Goal: Register for event/course

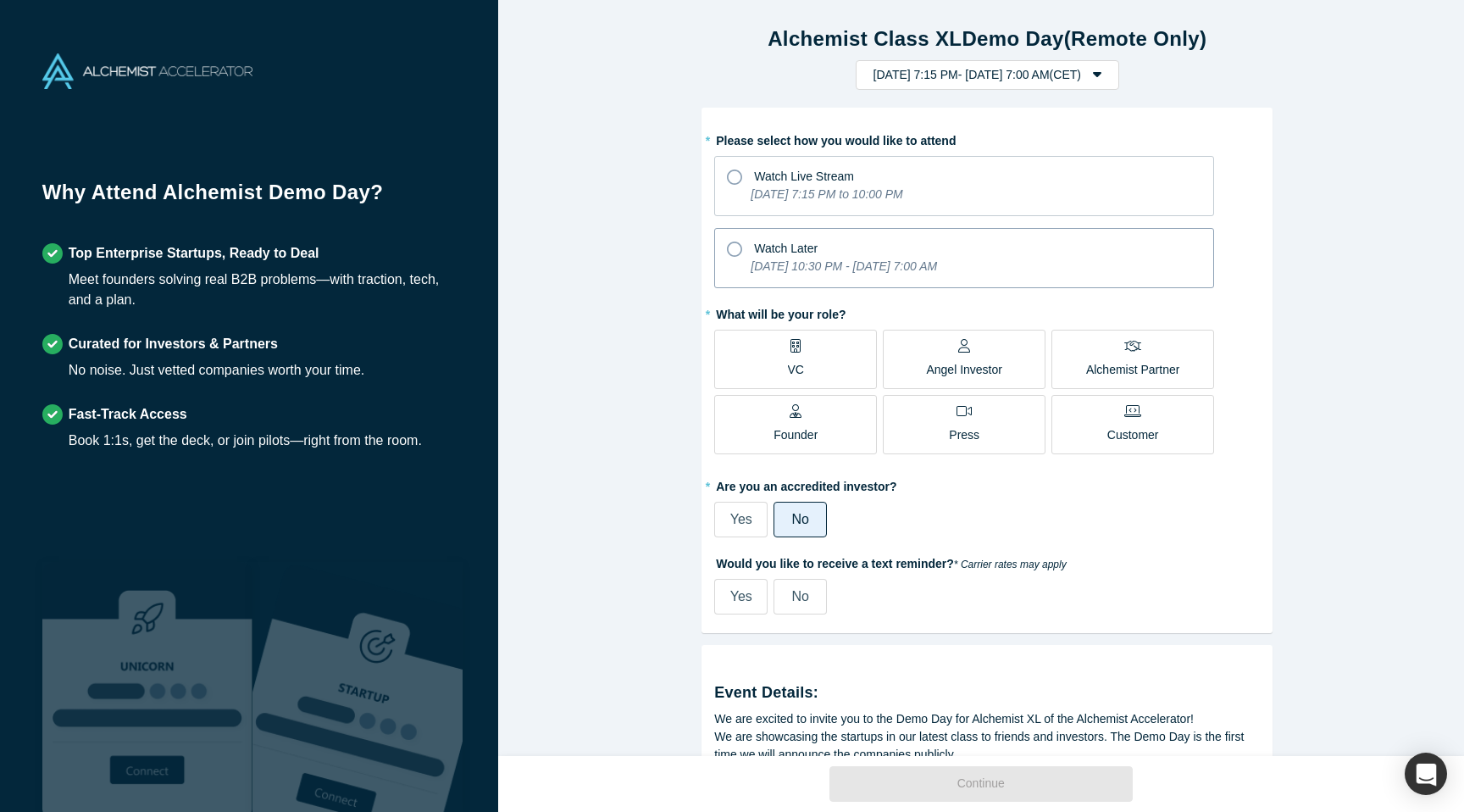
click at [732, 252] on icon at bounding box center [734, 248] width 15 height 15
click at [0, 0] on input "Watch Later [DATE] 10:30 PM - [DATE] 7:00 AM" at bounding box center [0, 0] width 0 height 0
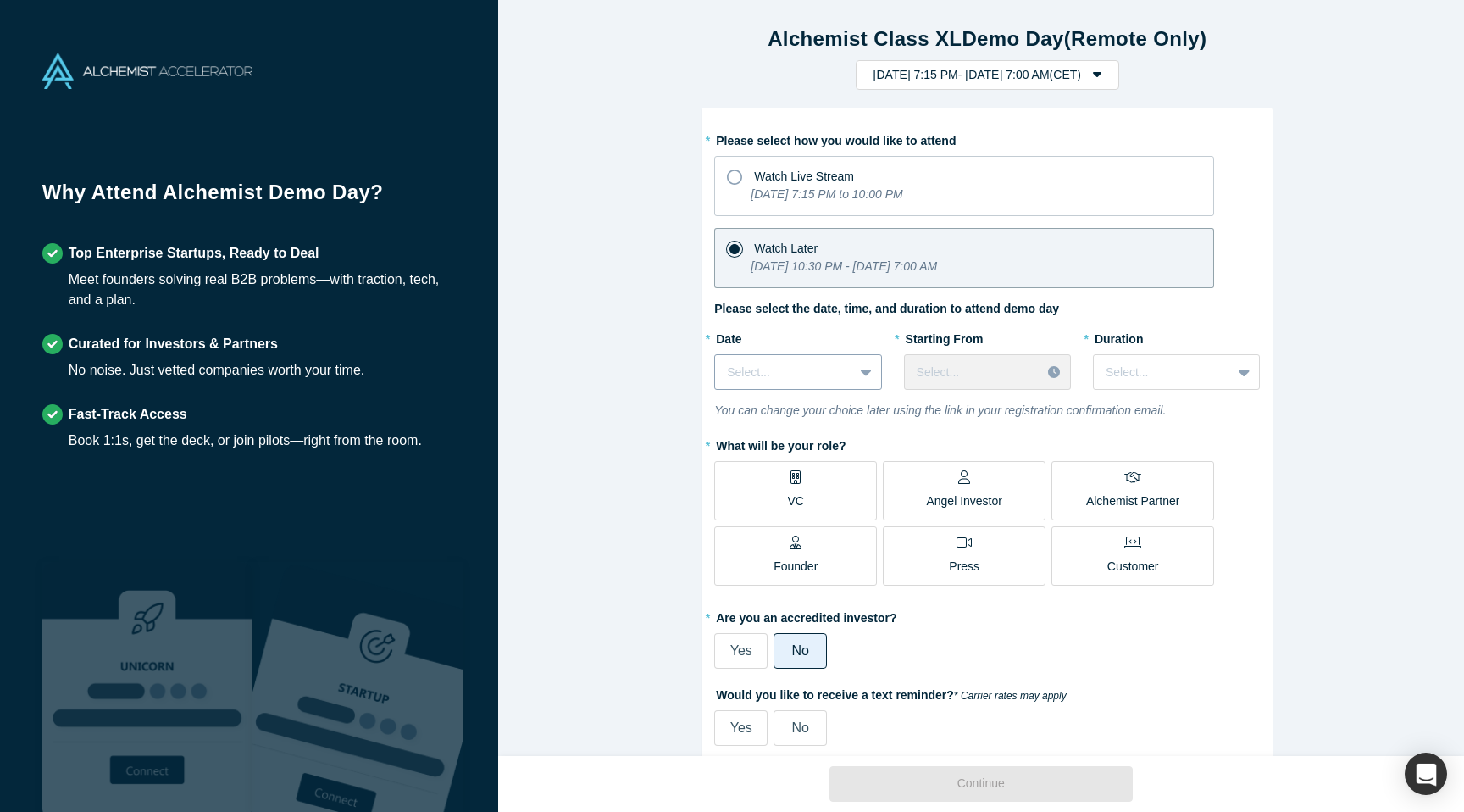
click at [861, 372] on icon at bounding box center [866, 372] width 11 height 7
click at [802, 437] on div "[DATE]" at bounding box center [797, 445] width 167 height 31
click at [1010, 386] on div "Select..." at bounding box center [973, 372] width 136 height 28
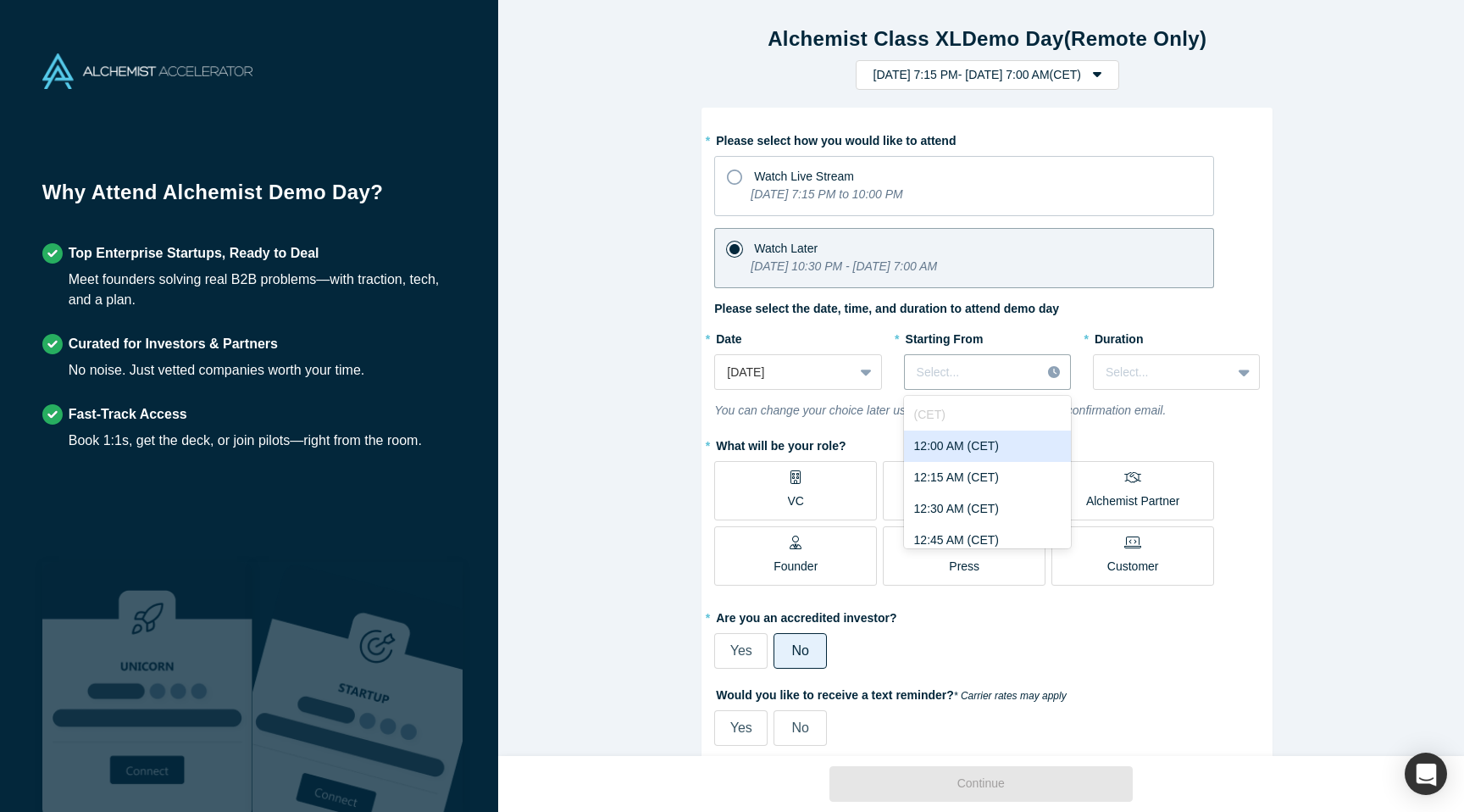
click at [1017, 447] on div "12:00 AM (CET)" at bounding box center [987, 445] width 167 height 31
click at [1239, 373] on icon at bounding box center [1244, 372] width 11 height 7
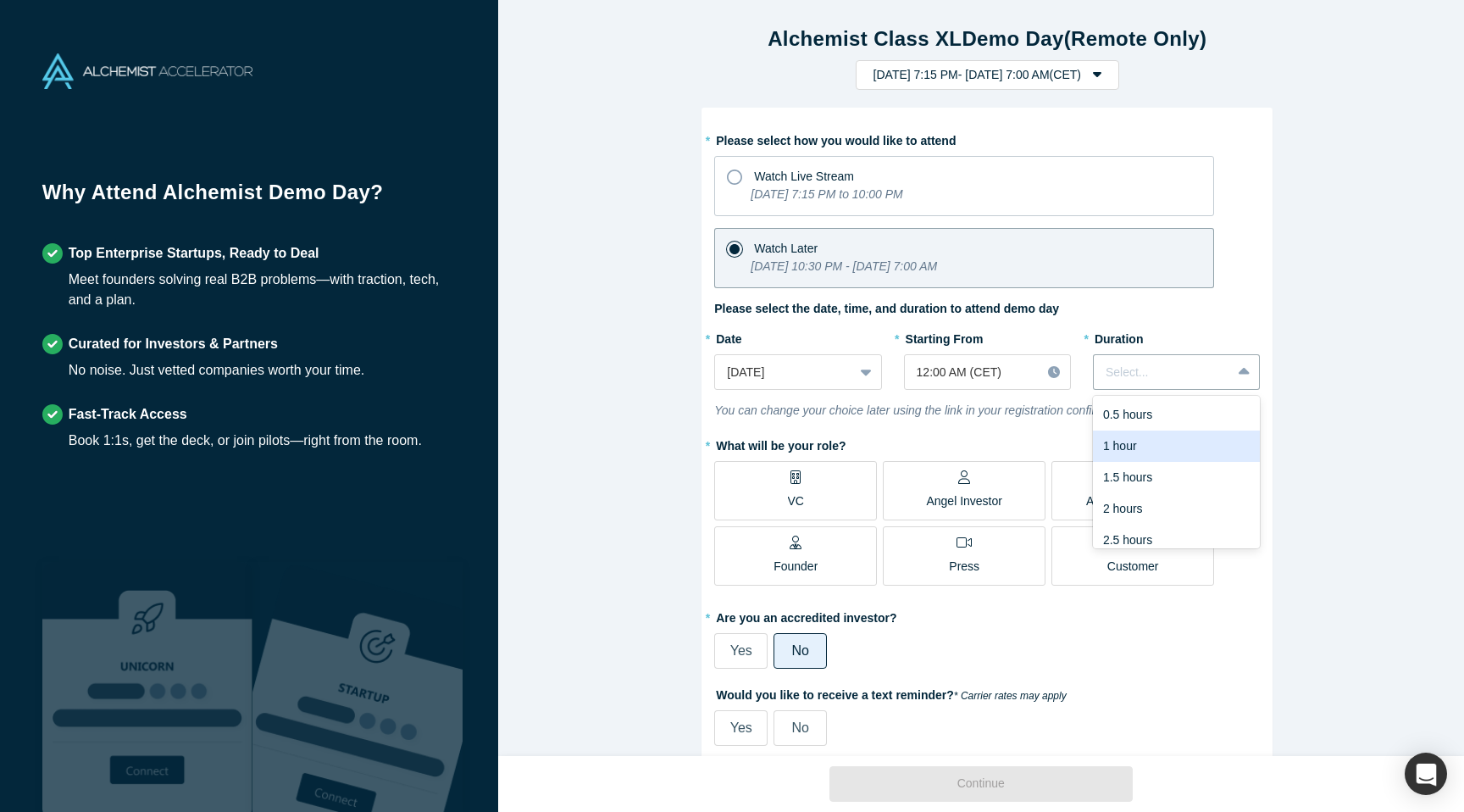
scroll to position [42, 0]
click at [1179, 527] on div "3 hours" at bounding box center [1176, 528] width 167 height 31
click at [979, 481] on div "Angel Investor" at bounding box center [964, 490] width 76 height 40
click at [0, 0] on input "Angel Investor" at bounding box center [0, 0] width 0 height 0
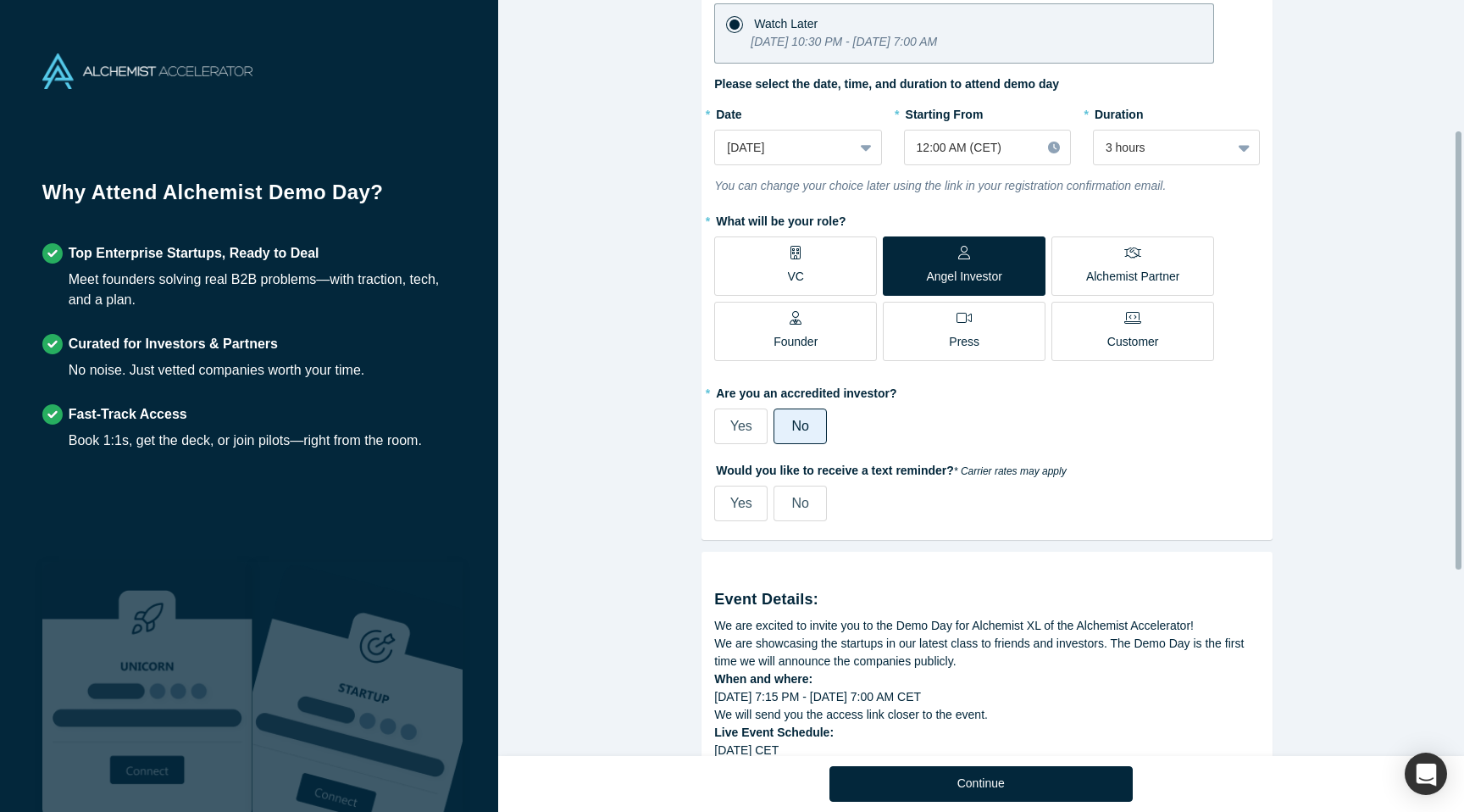
scroll to position [223, 0]
click at [792, 507] on span "No" at bounding box center [800, 504] width 17 height 14
click at [0, 0] on input "No" at bounding box center [0, 0] width 0 height 0
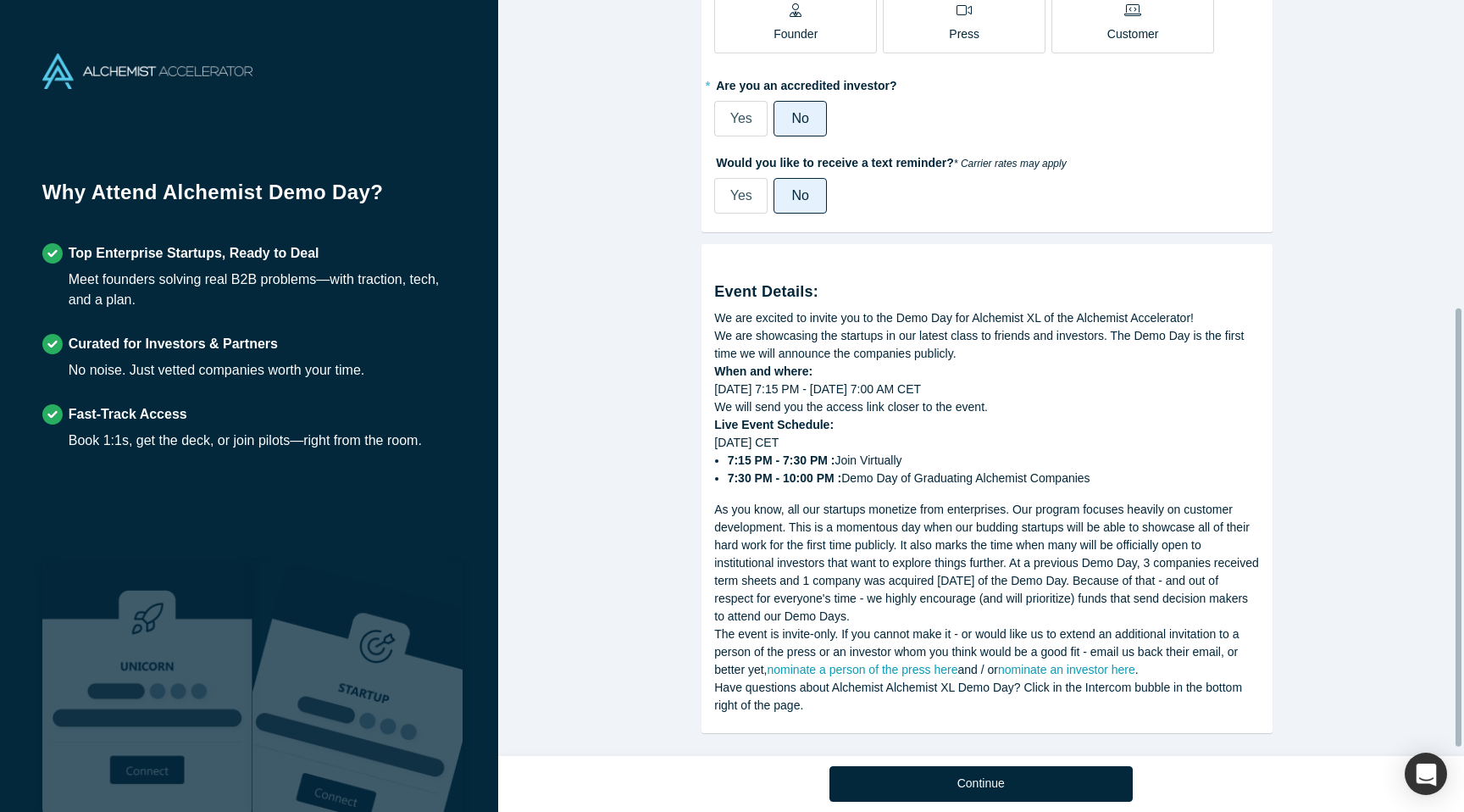
scroll to position [545, 0]
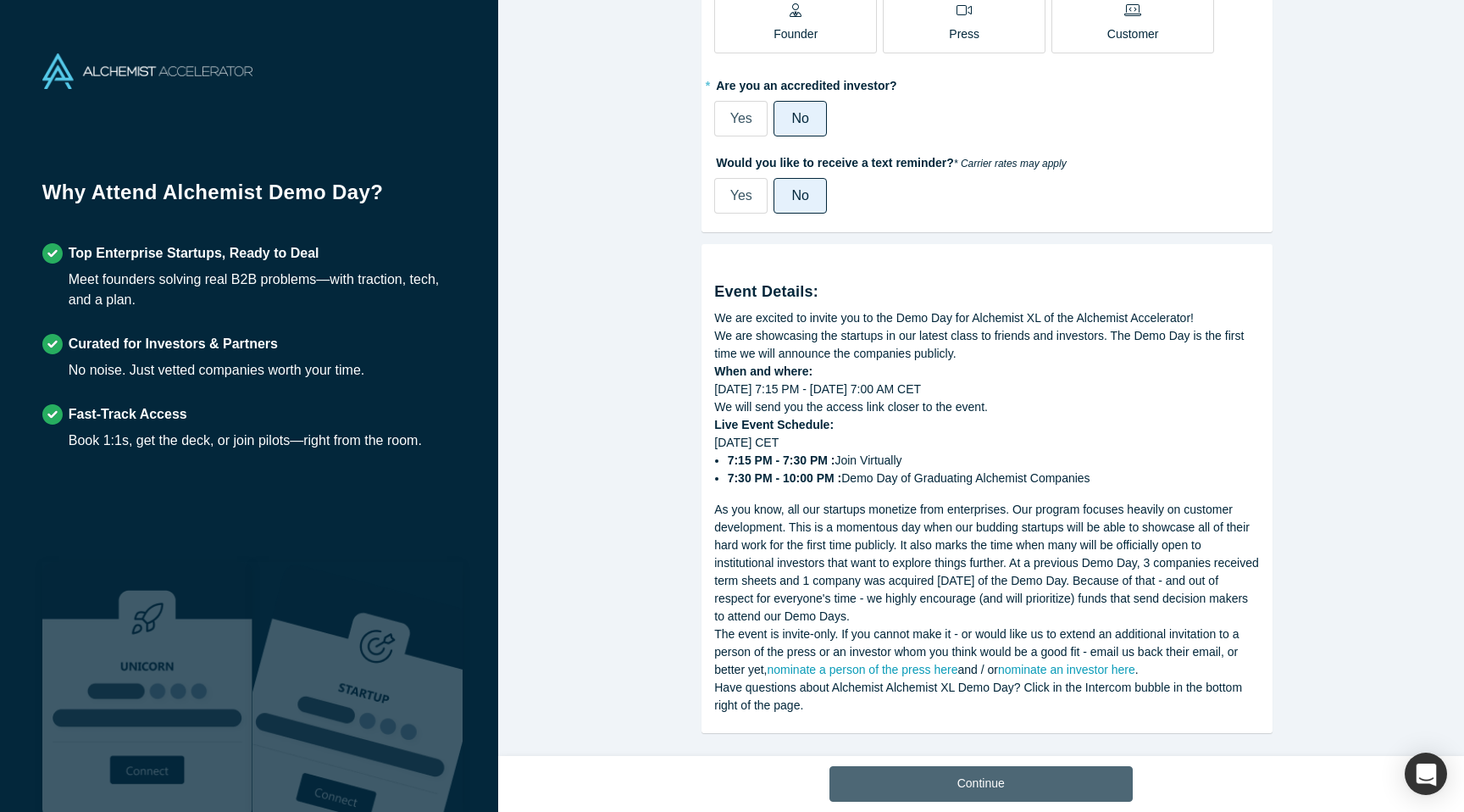
click at [977, 787] on button "Continue" at bounding box center [981, 784] width 303 height 36
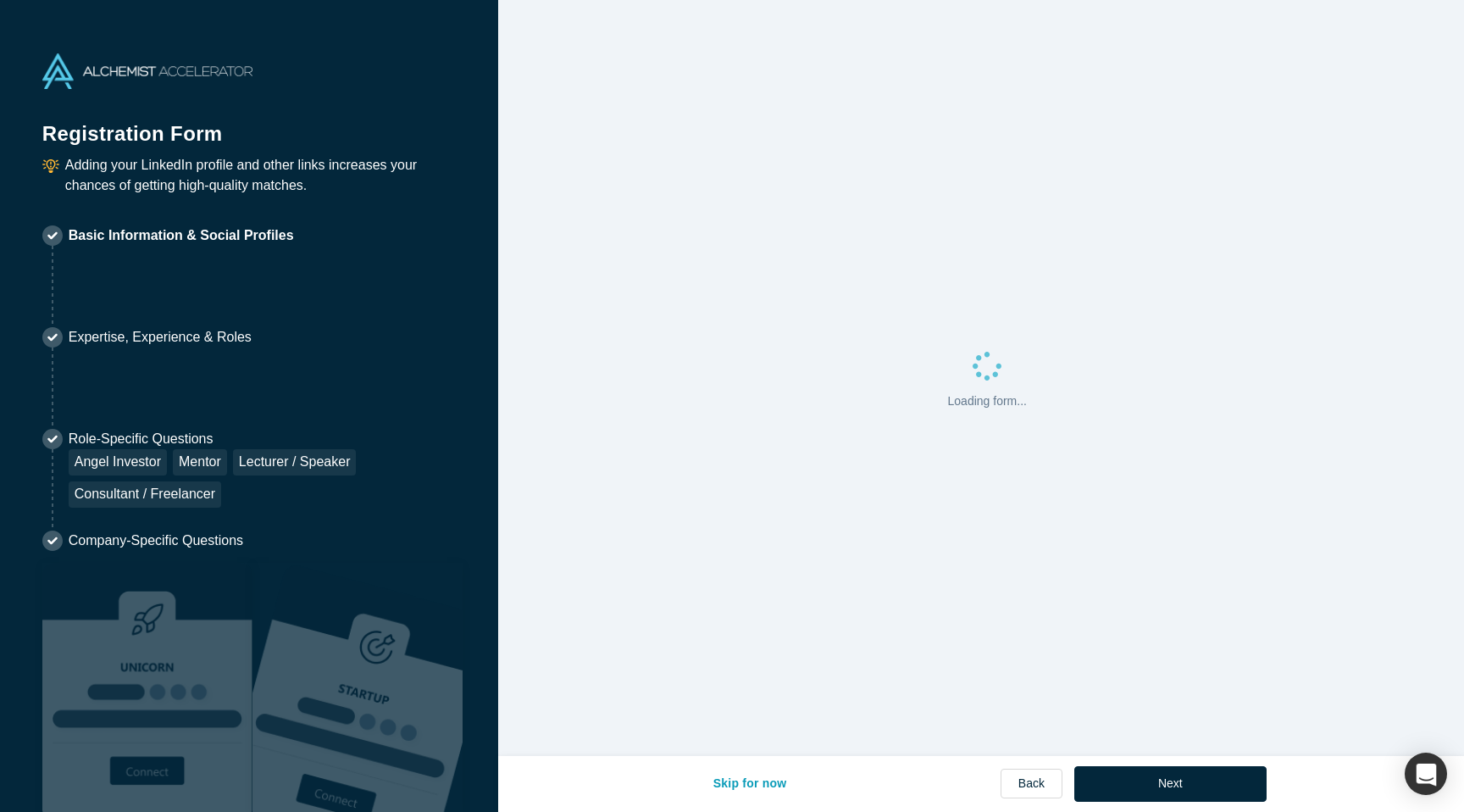
select select "AT"
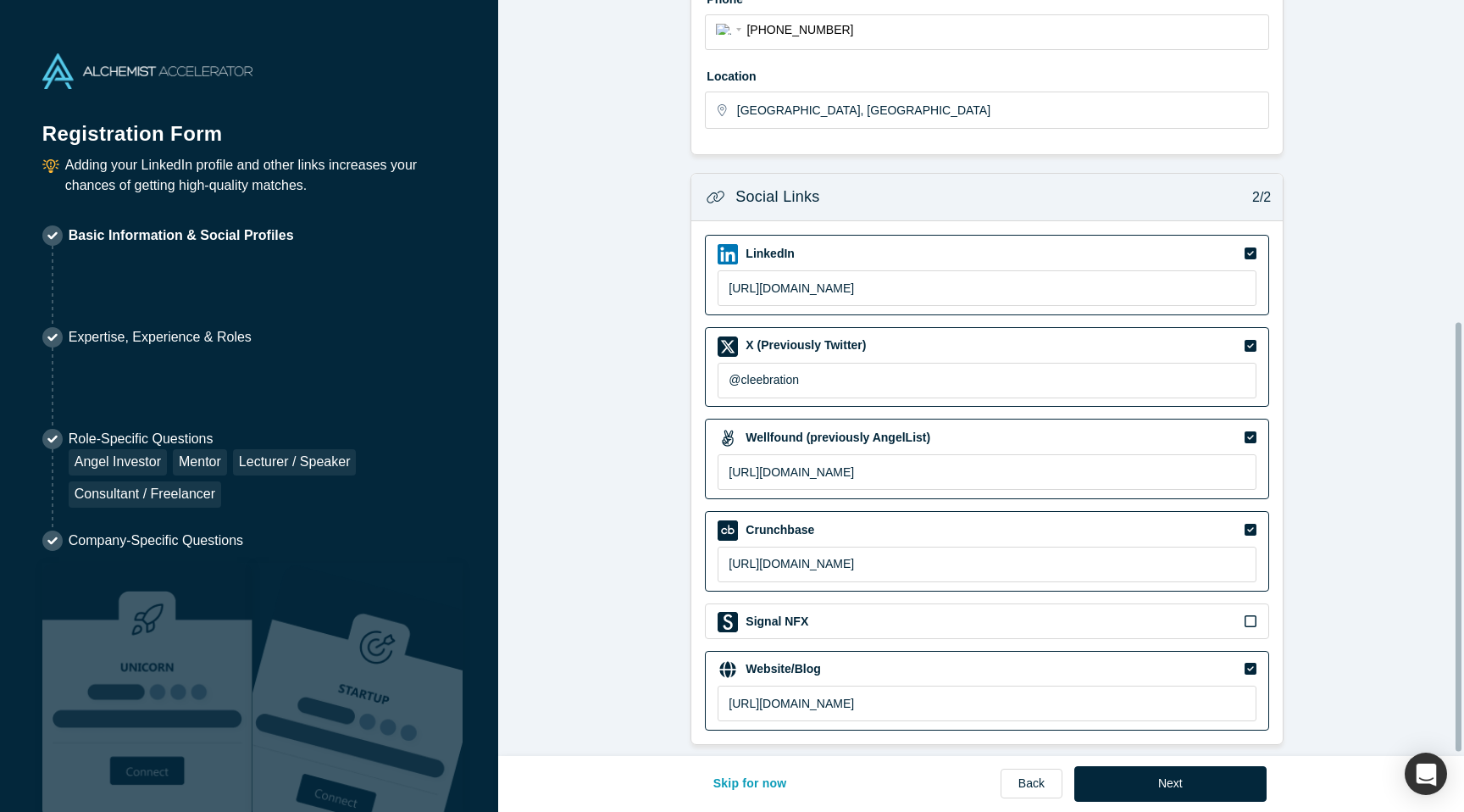
scroll to position [572, 0]
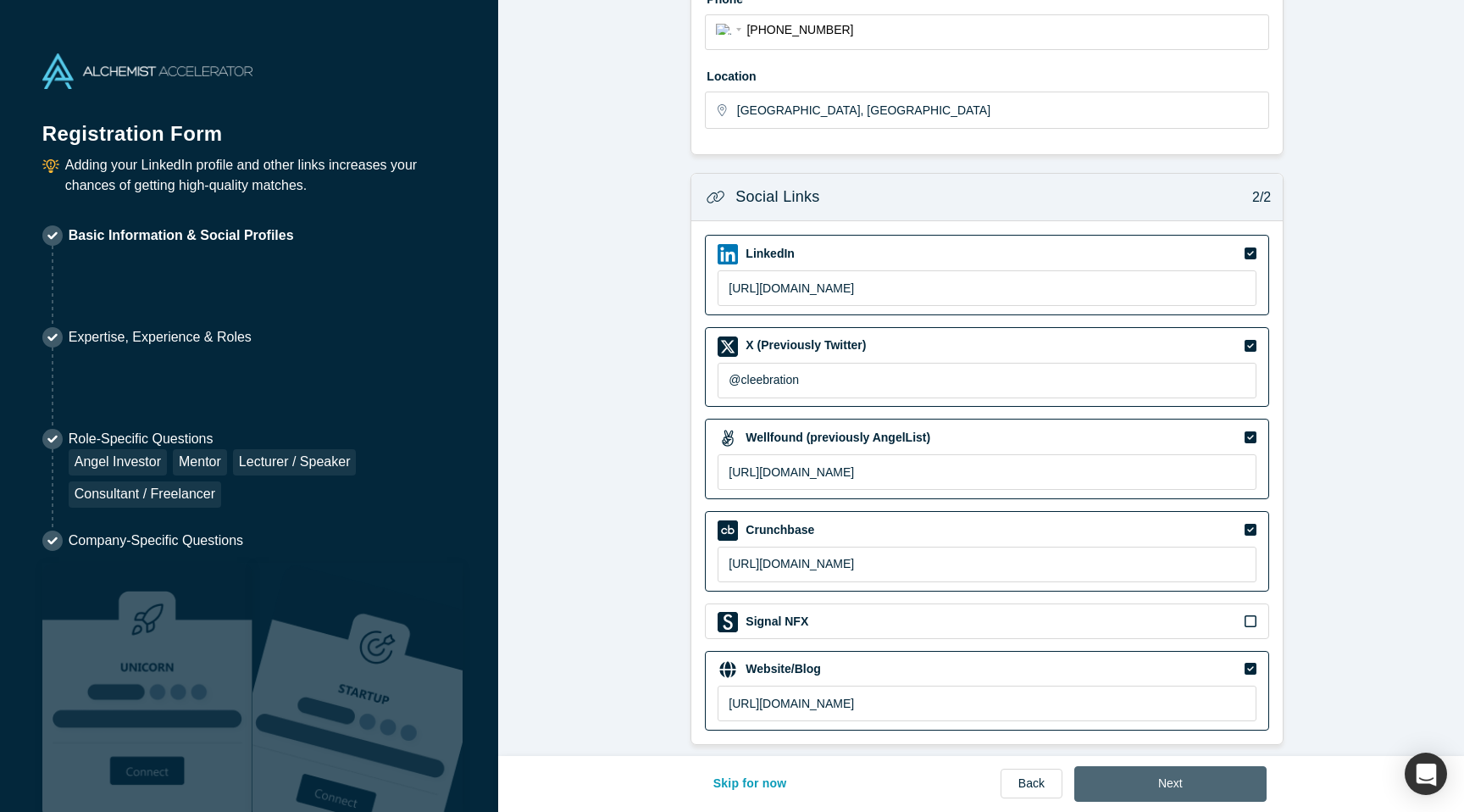
click at [1167, 784] on button "Next" at bounding box center [1170, 784] width 192 height 36
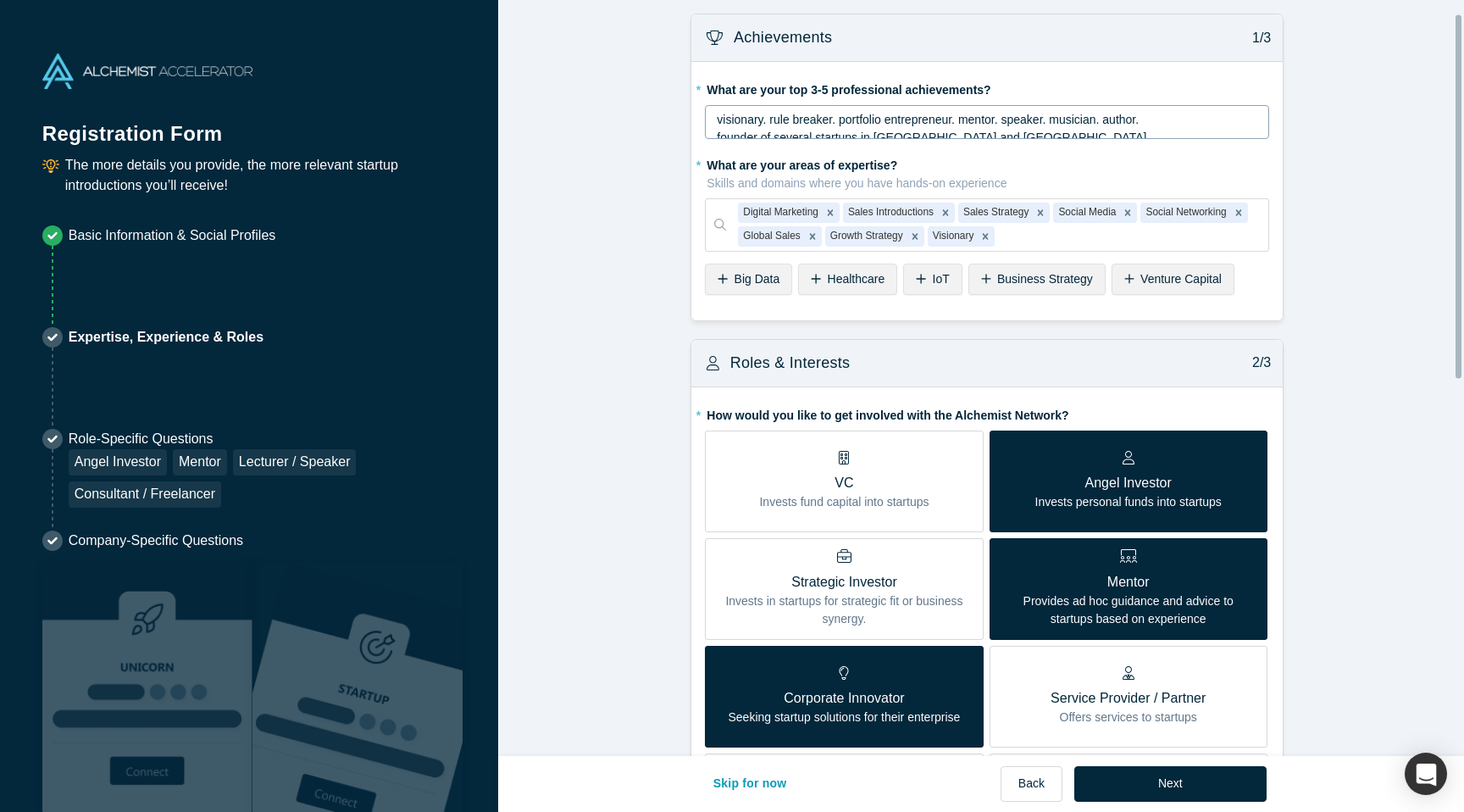
scroll to position [0, 0]
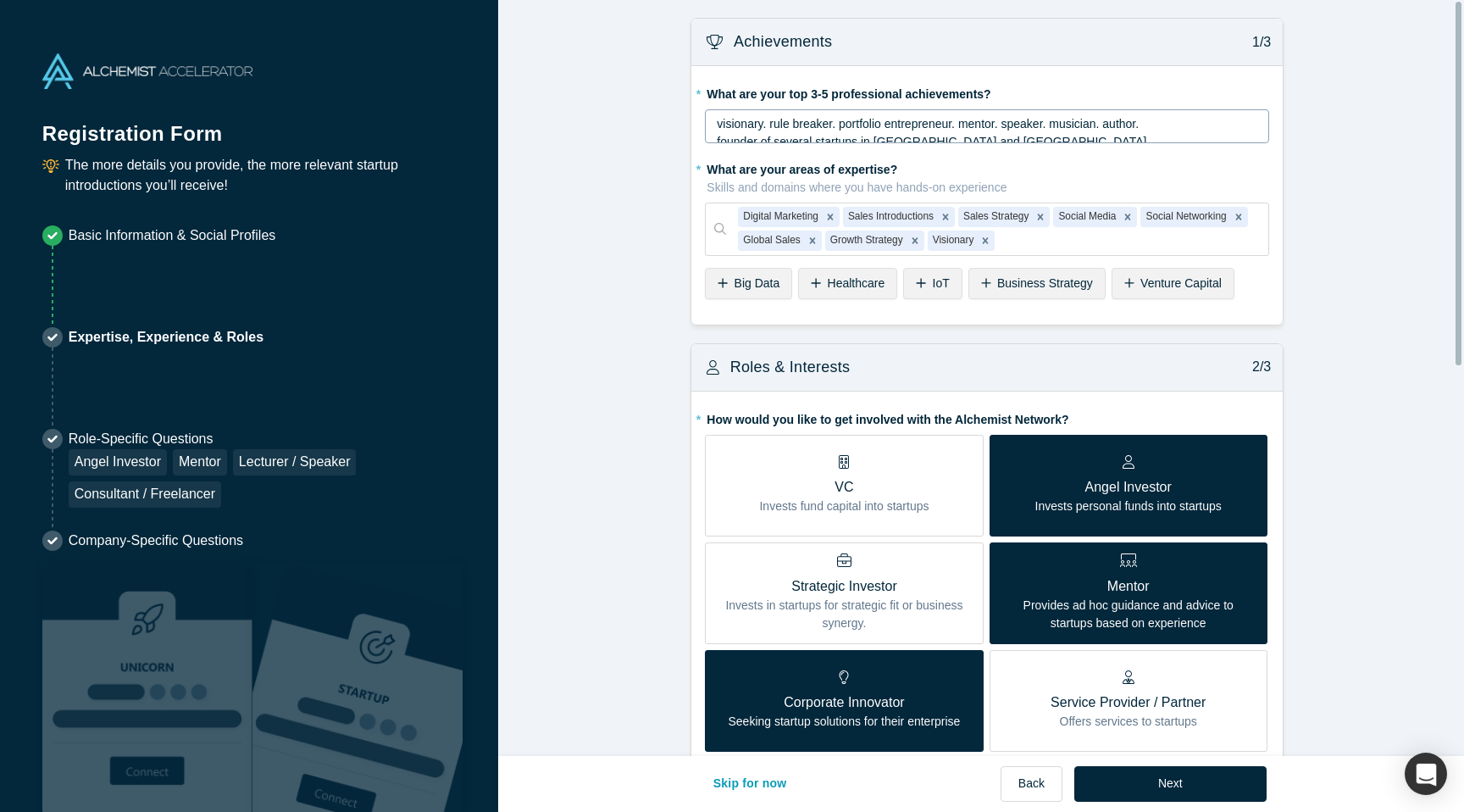
click at [869, 136] on span "founder of several startups in [GEOGRAPHIC_DATA] and [GEOGRAPHIC_DATA]." at bounding box center [933, 142] width 433 height 14
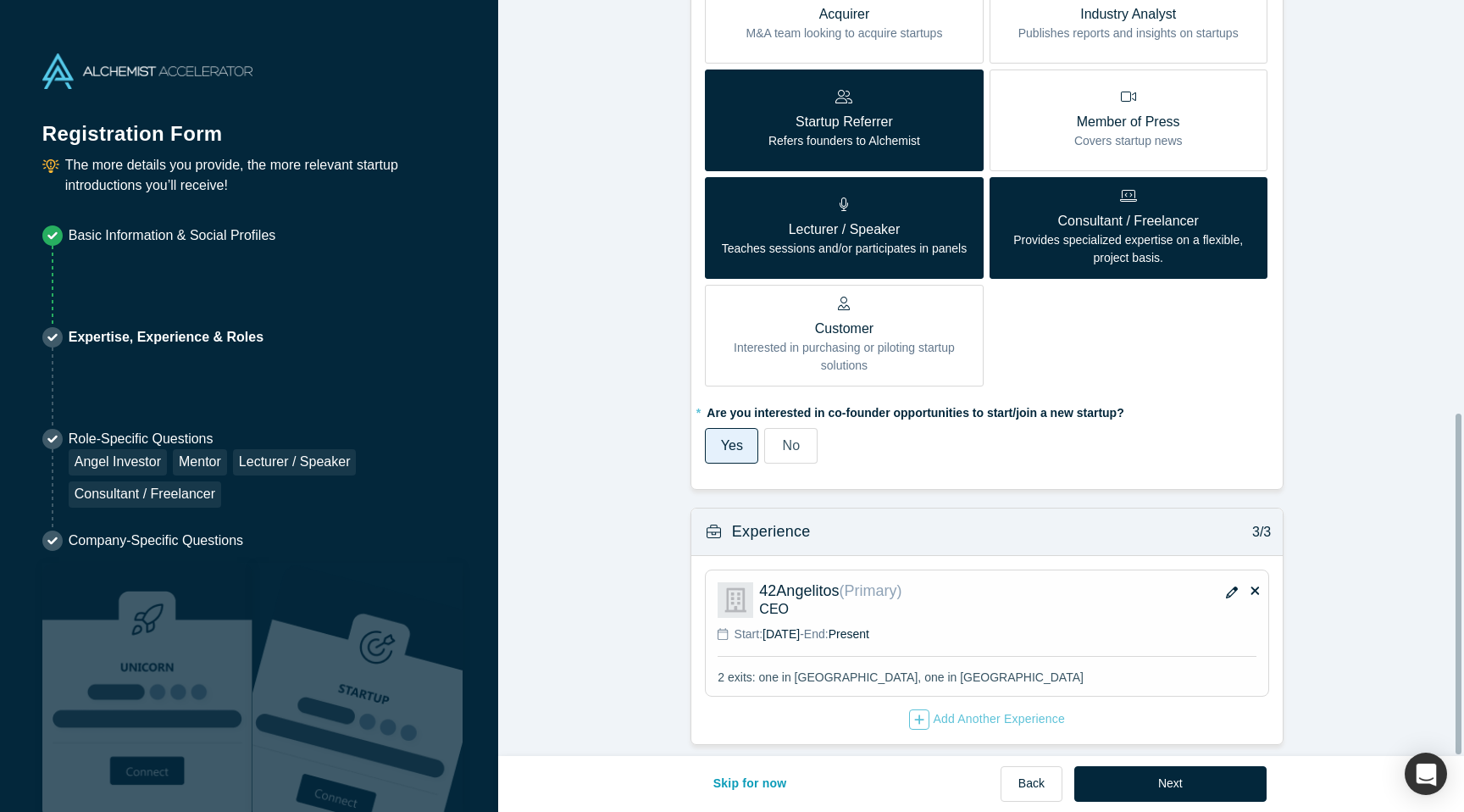
scroll to position [917, 0]
click at [1186, 783] on button "Next" at bounding box center [1170, 784] width 192 height 36
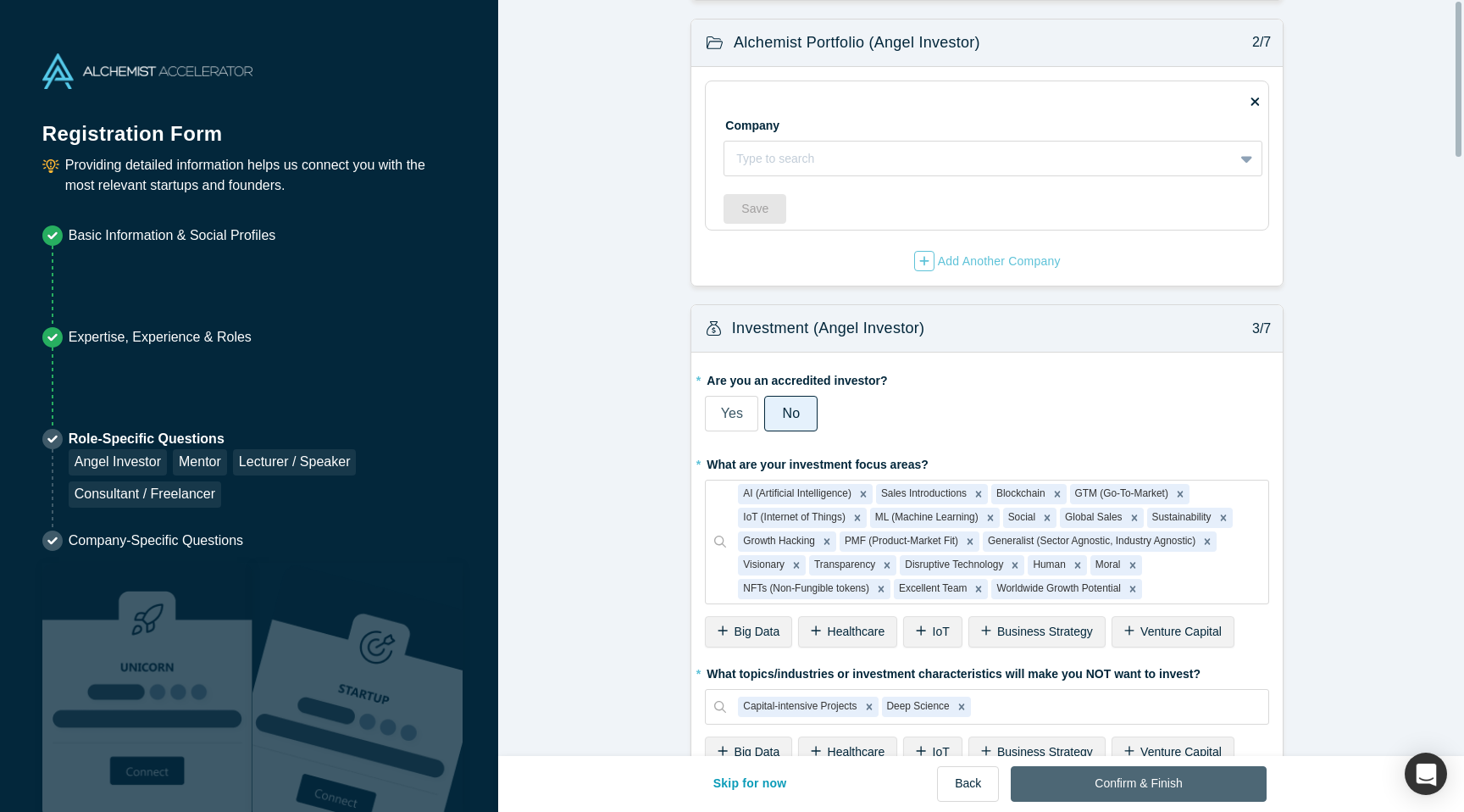
scroll to position [0, 0]
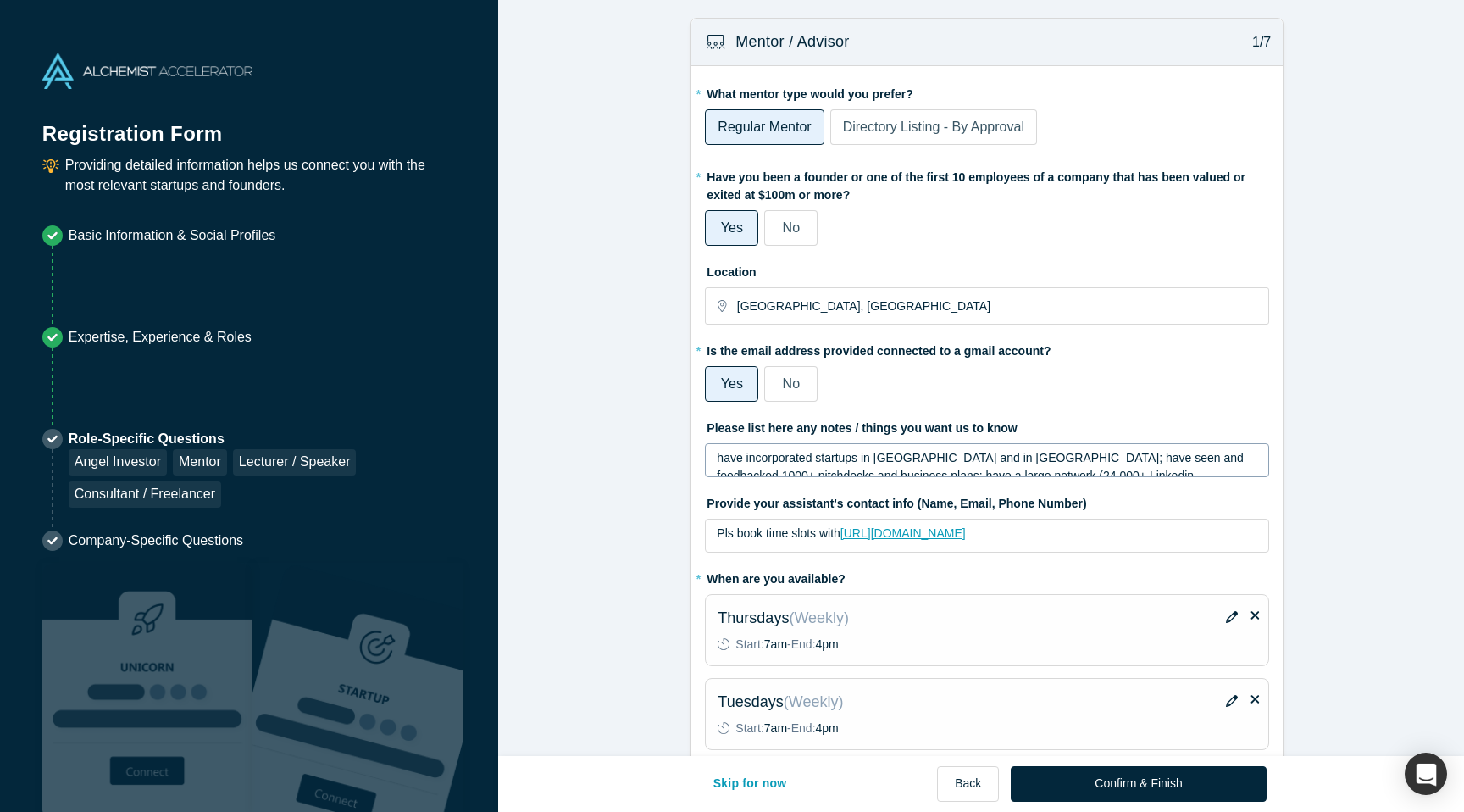
click at [1105, 462] on span "have incorporated startups in [GEOGRAPHIC_DATA] and in [GEOGRAPHIC_DATA]; have …" at bounding box center [982, 475] width 530 height 49
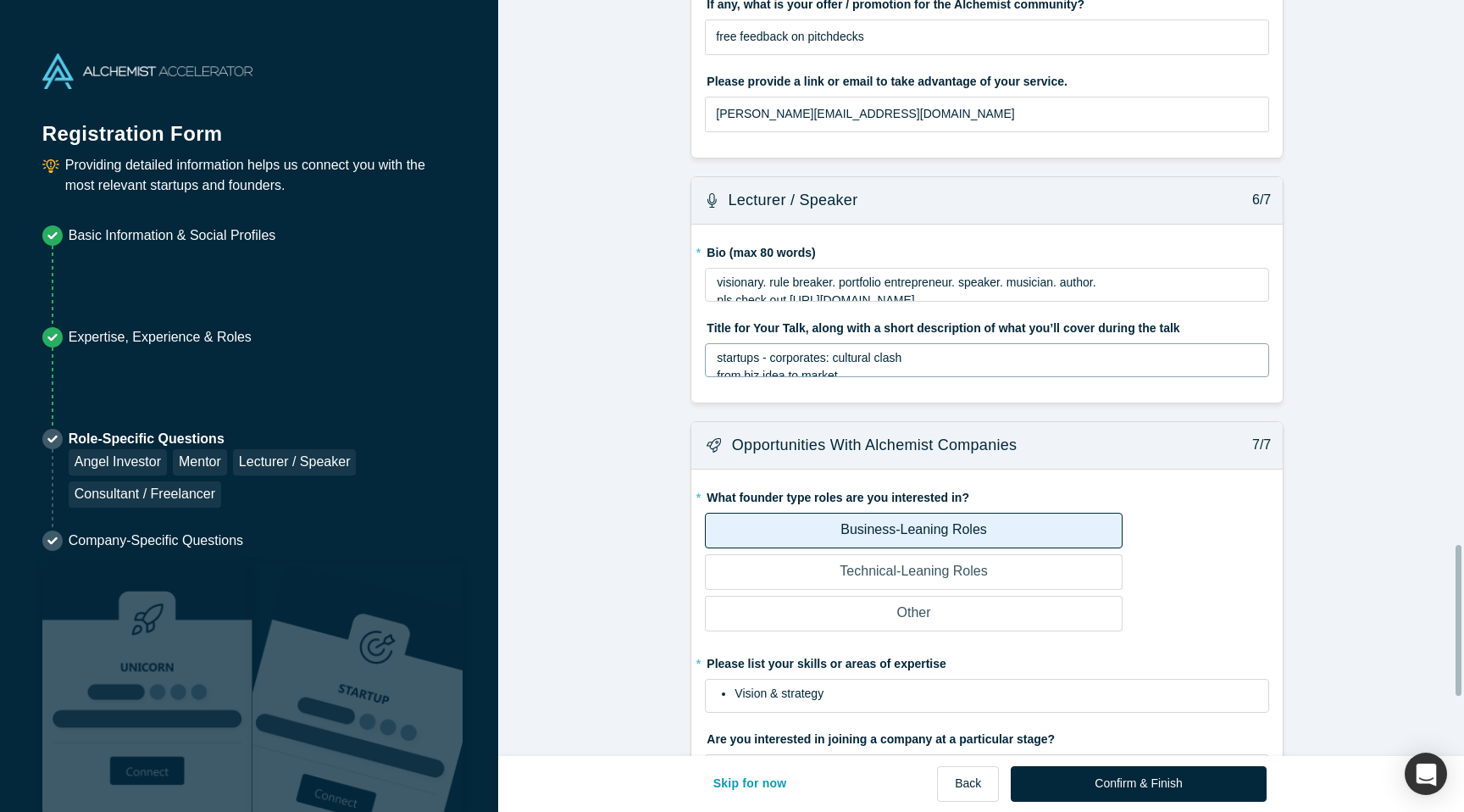
scroll to position [2734, 0]
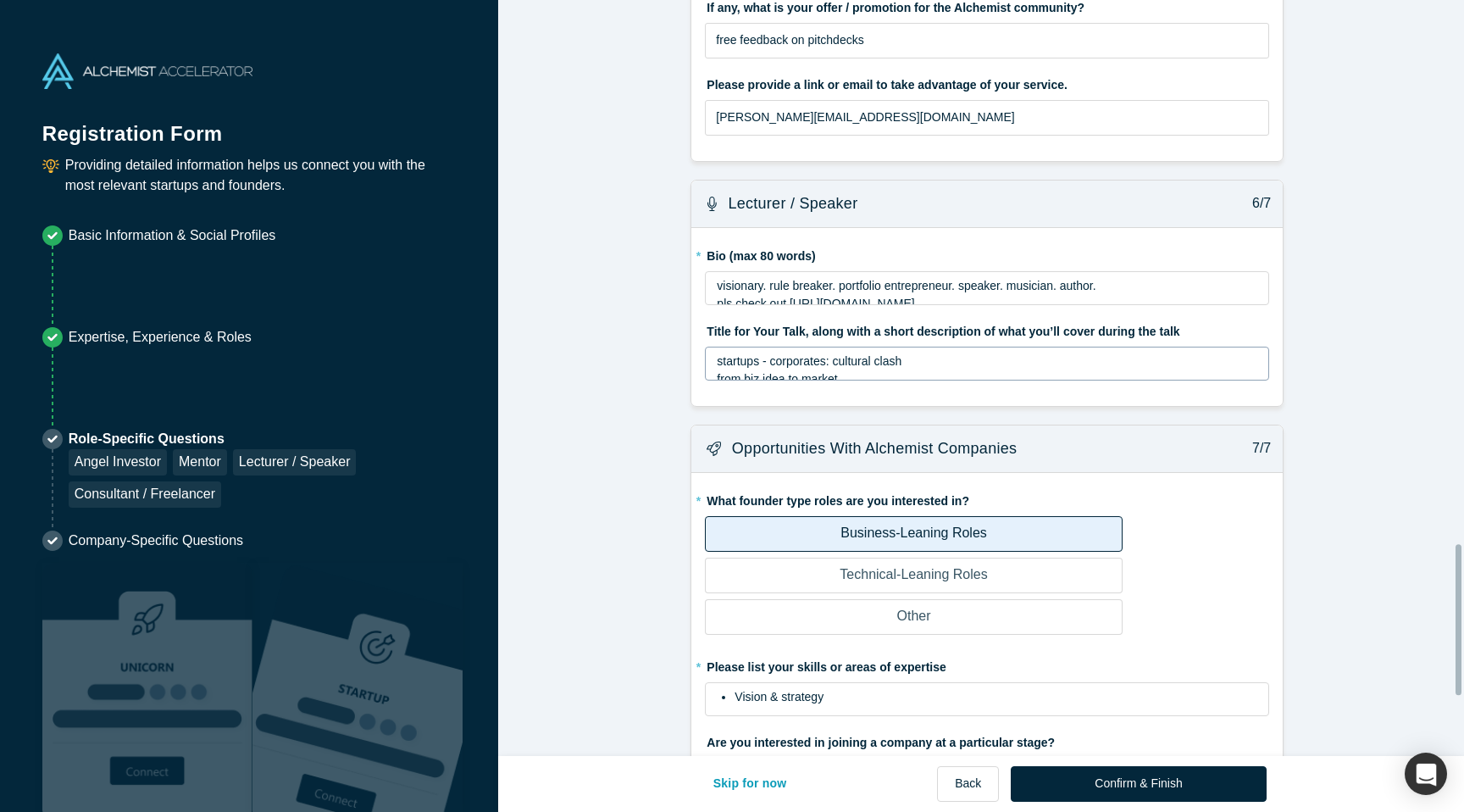
click at [952, 352] on div "startups - corporates: cultural clash" at bounding box center [987, 361] width 541 height 18
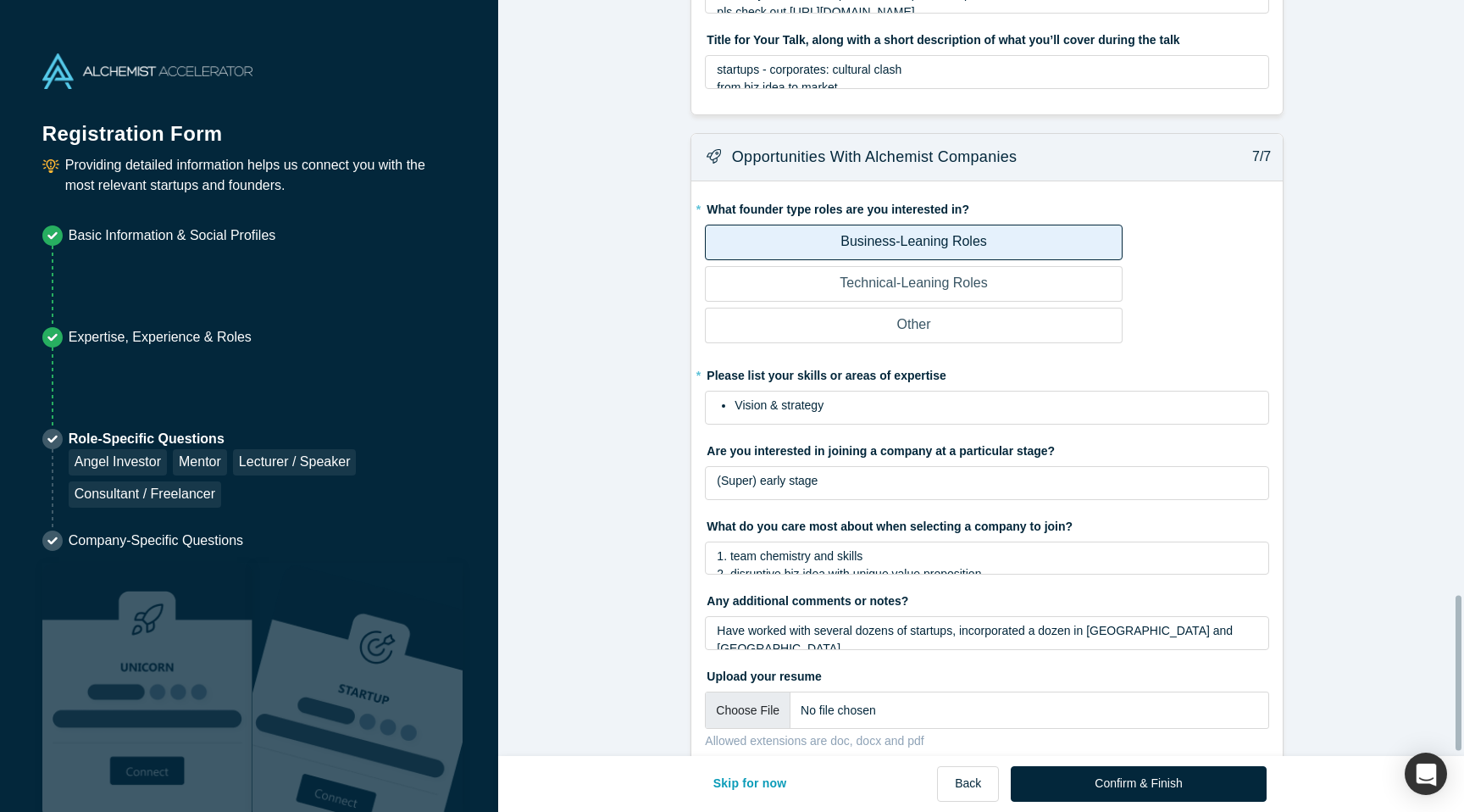
scroll to position [2924, 0]
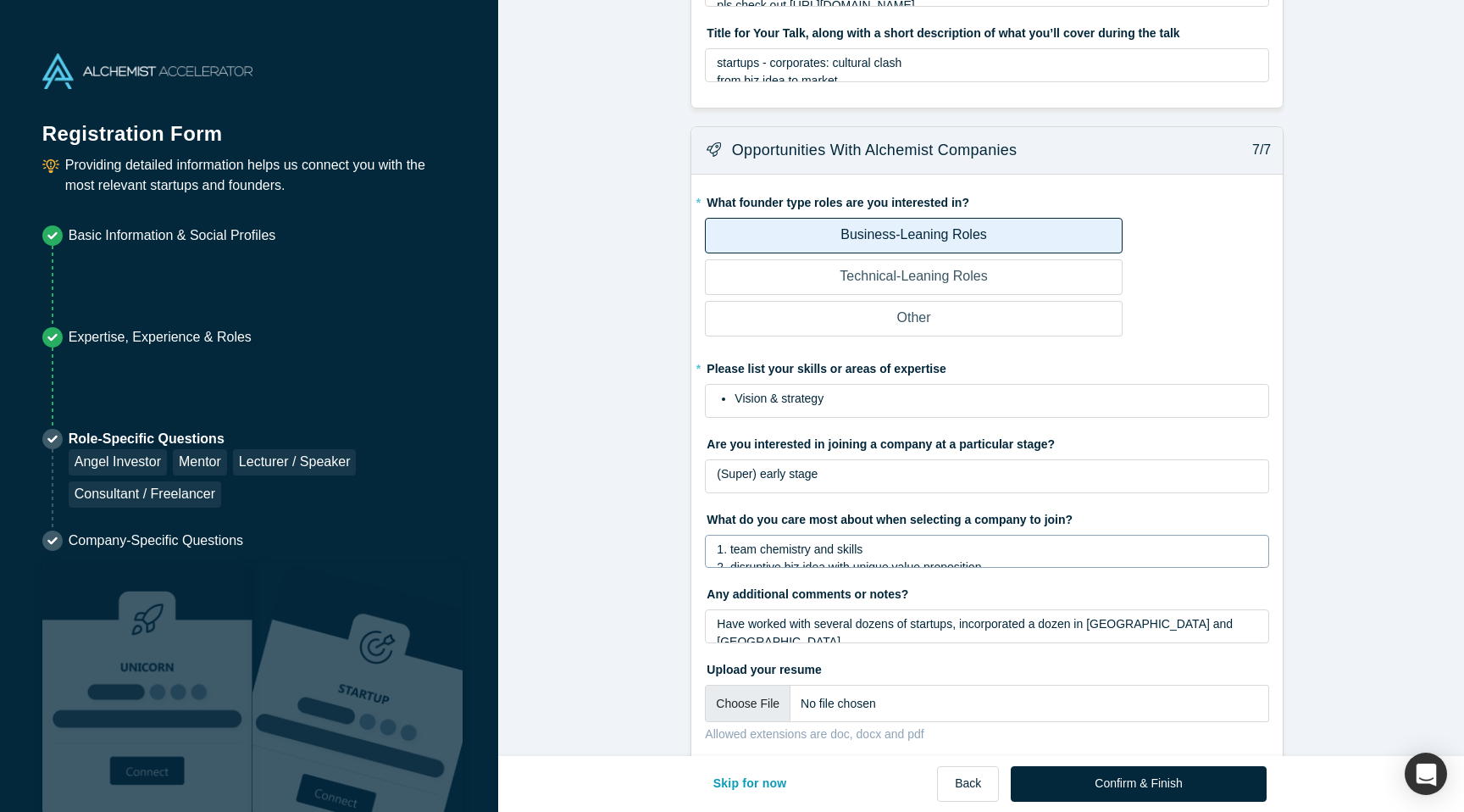
click at [765, 560] on span "2. disruptive biz idea with unique value proposition" at bounding box center [849, 567] width 264 height 14
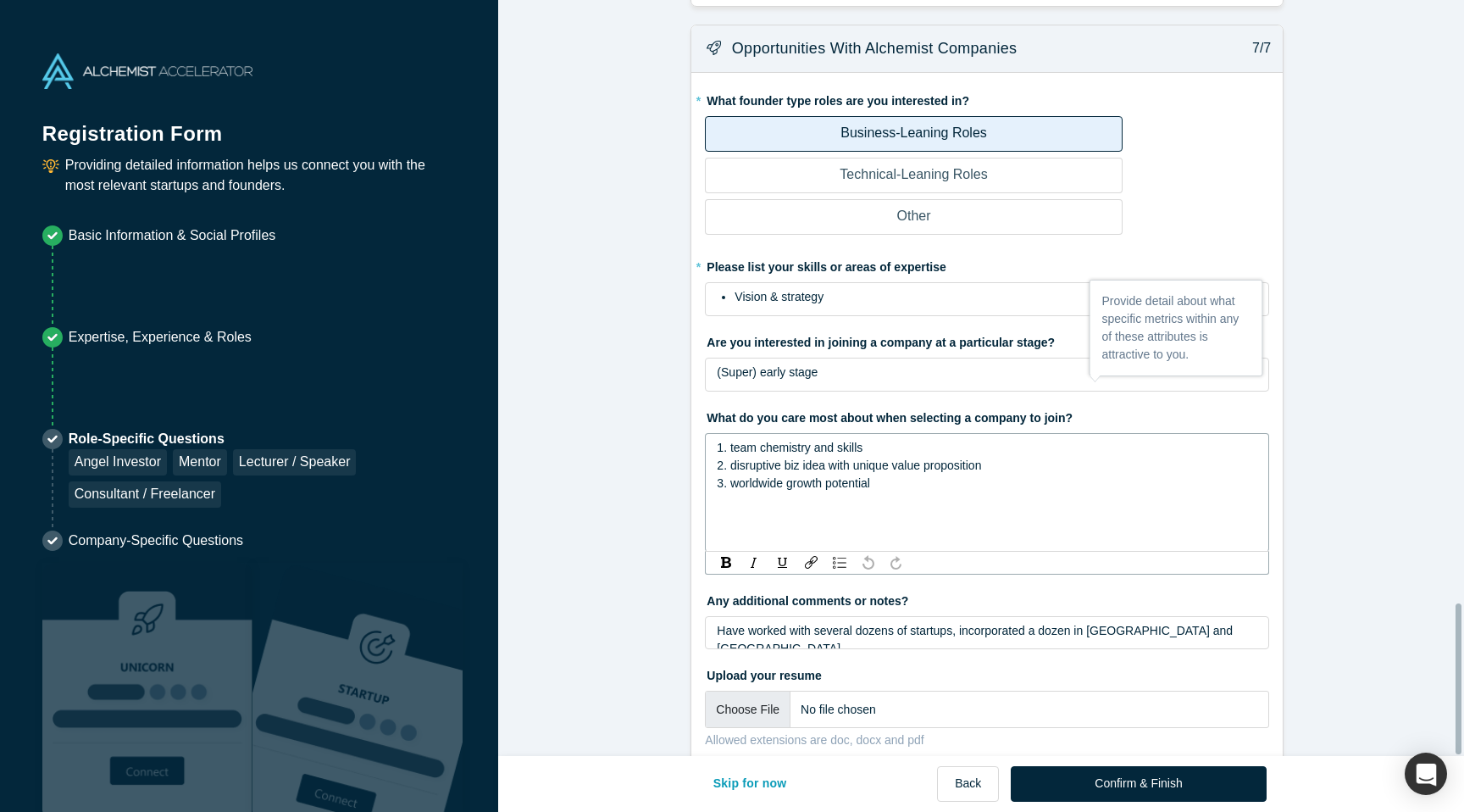
scroll to position [3032, 0]
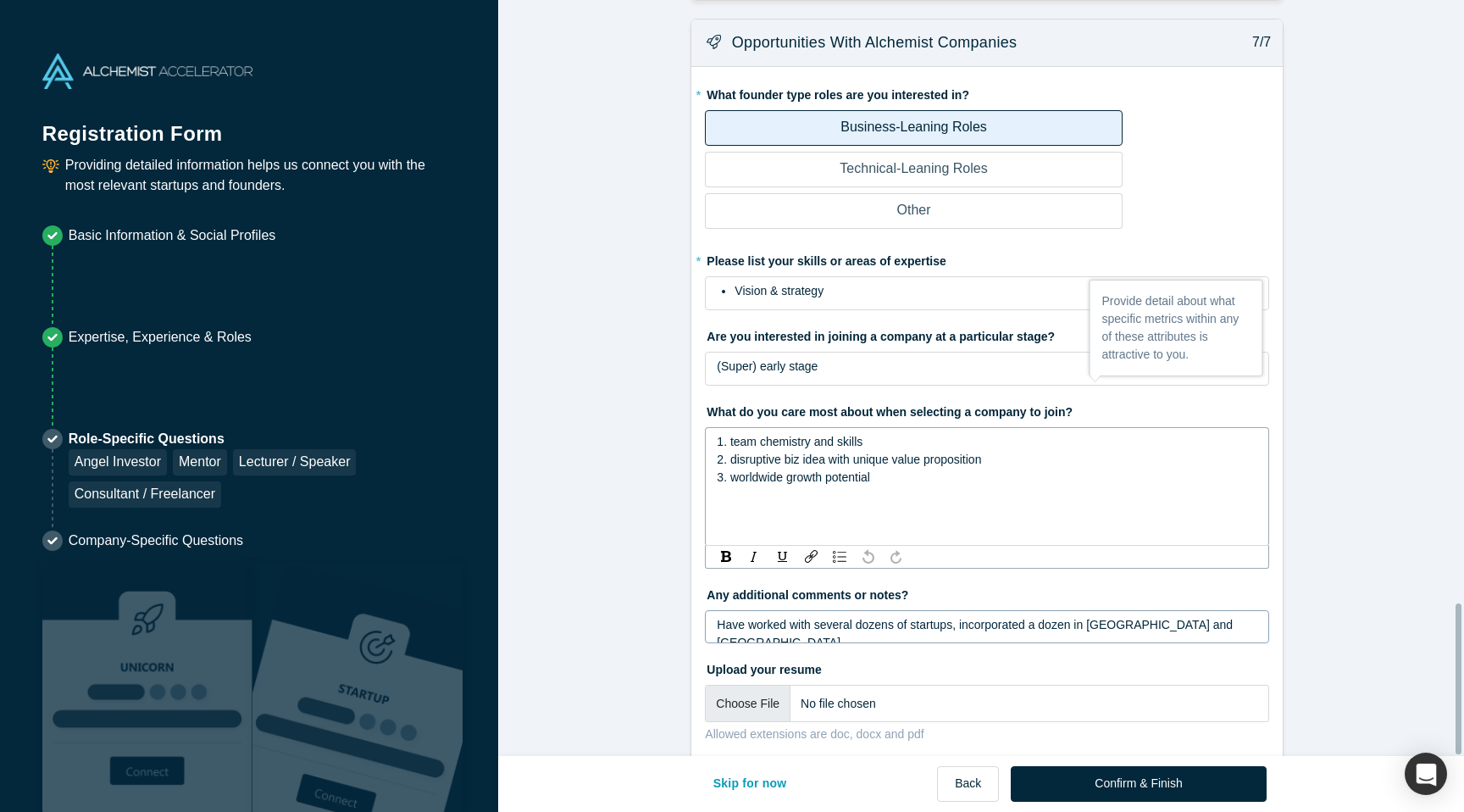
click at [769, 618] on span "Have worked with several dozens of startups, incorporated a dozen in [GEOGRAPHI…" at bounding box center [976, 633] width 519 height 31
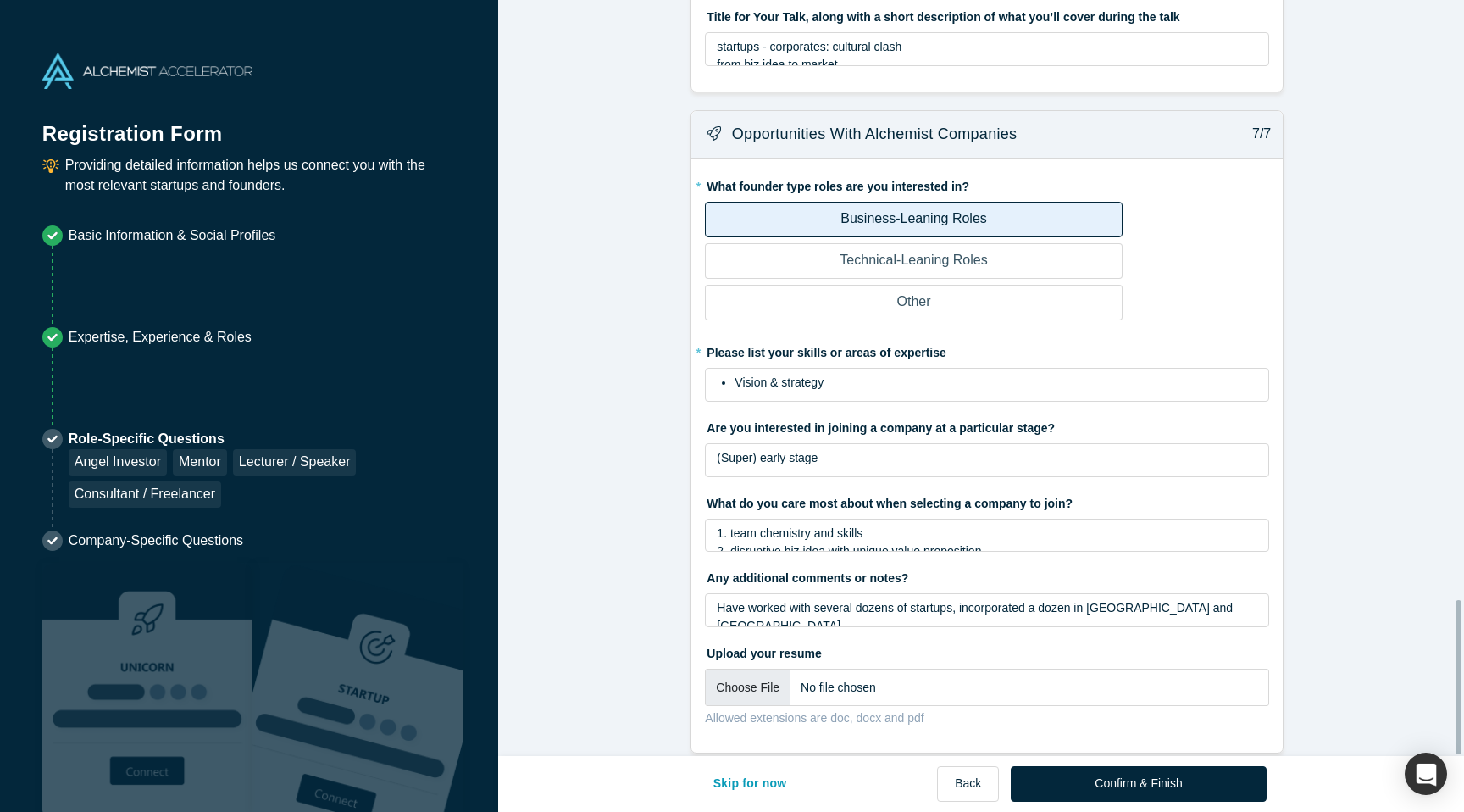
scroll to position [2924, 0]
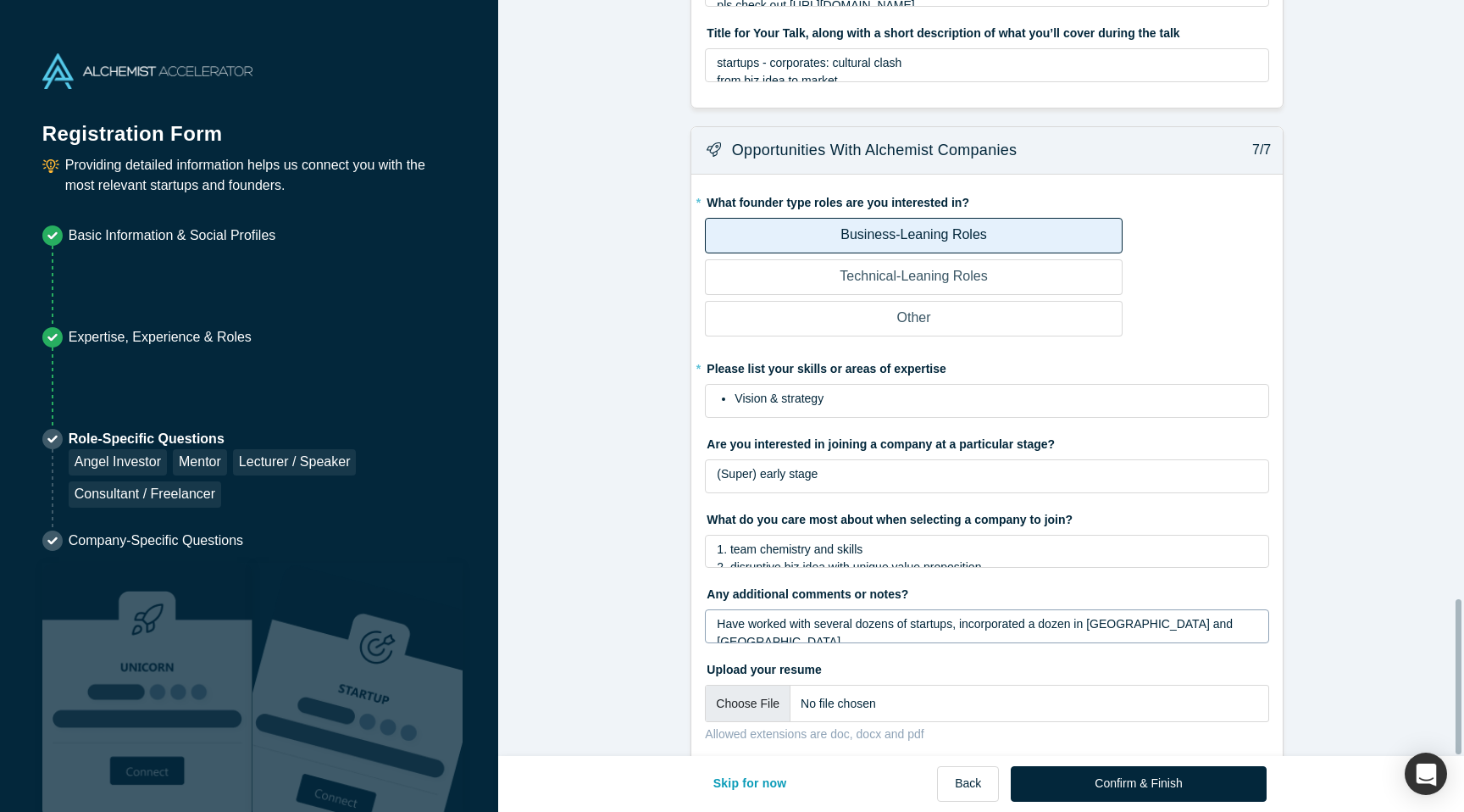
click at [765, 615] on div "Have worked with several dozens of startups, incorporated a dozen in [GEOGRAPHI…" at bounding box center [987, 659] width 541 height 89
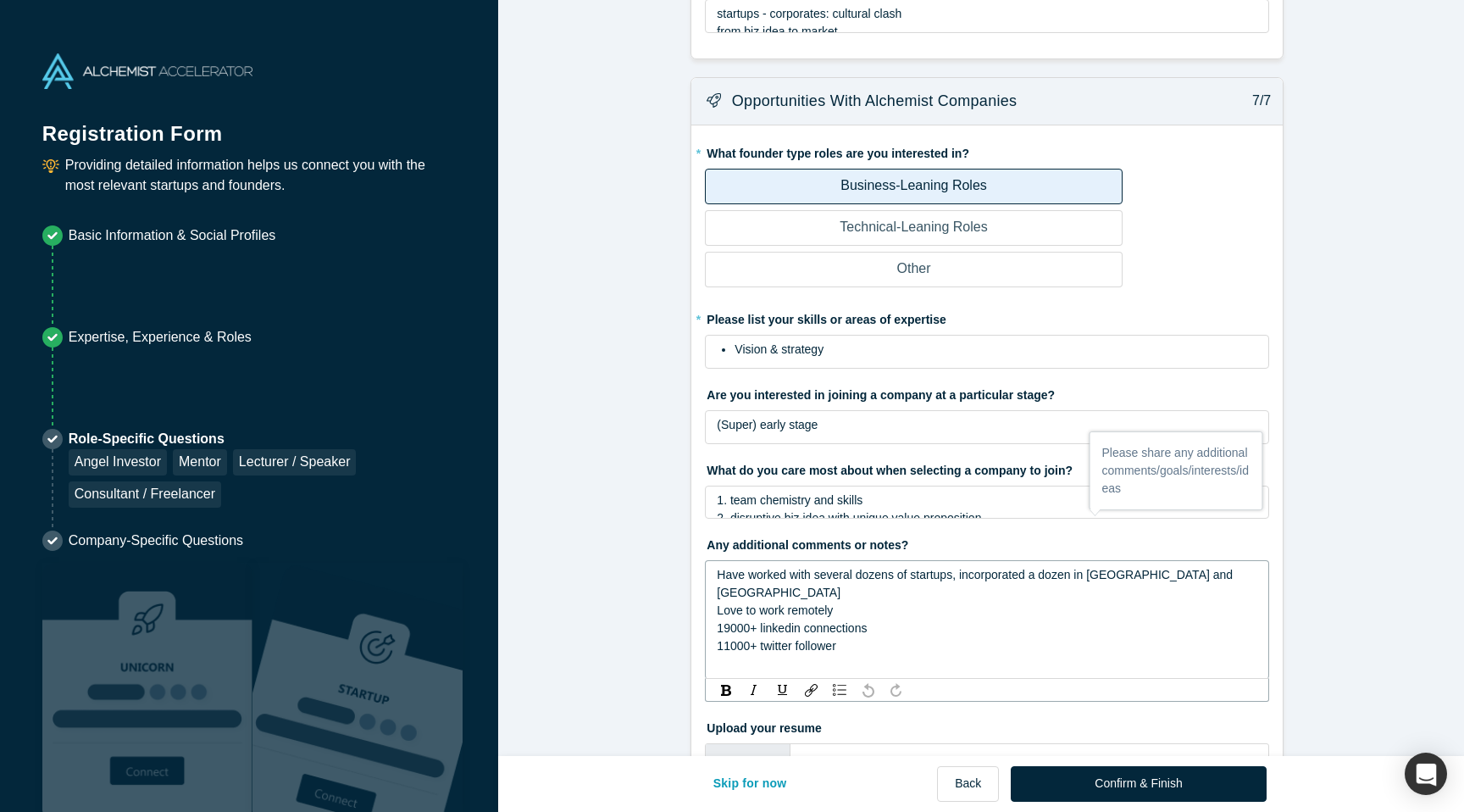
click at [723, 621] on span "19000+ linkedin connections" at bounding box center [792, 628] width 150 height 14
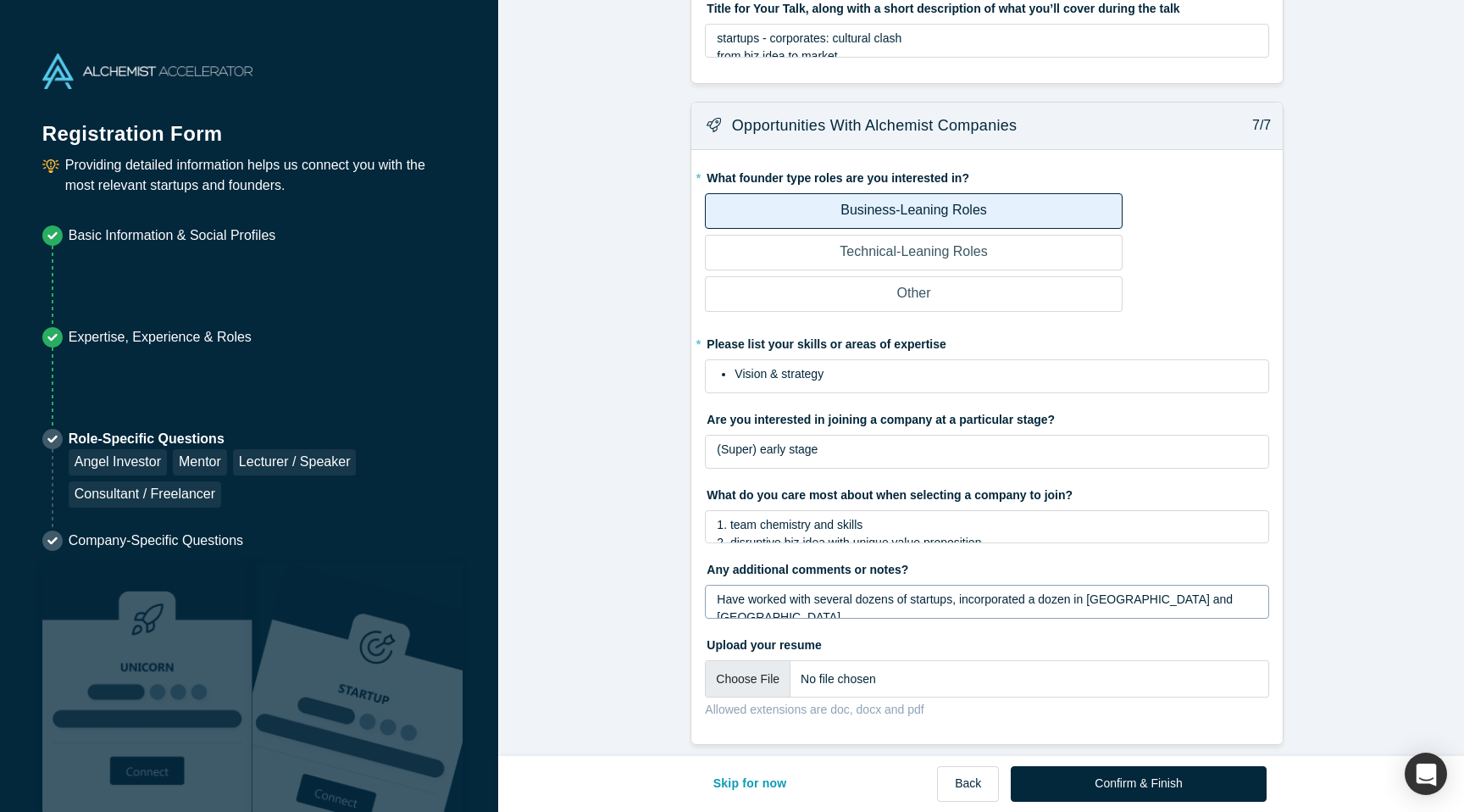
scroll to position [2924, 0]
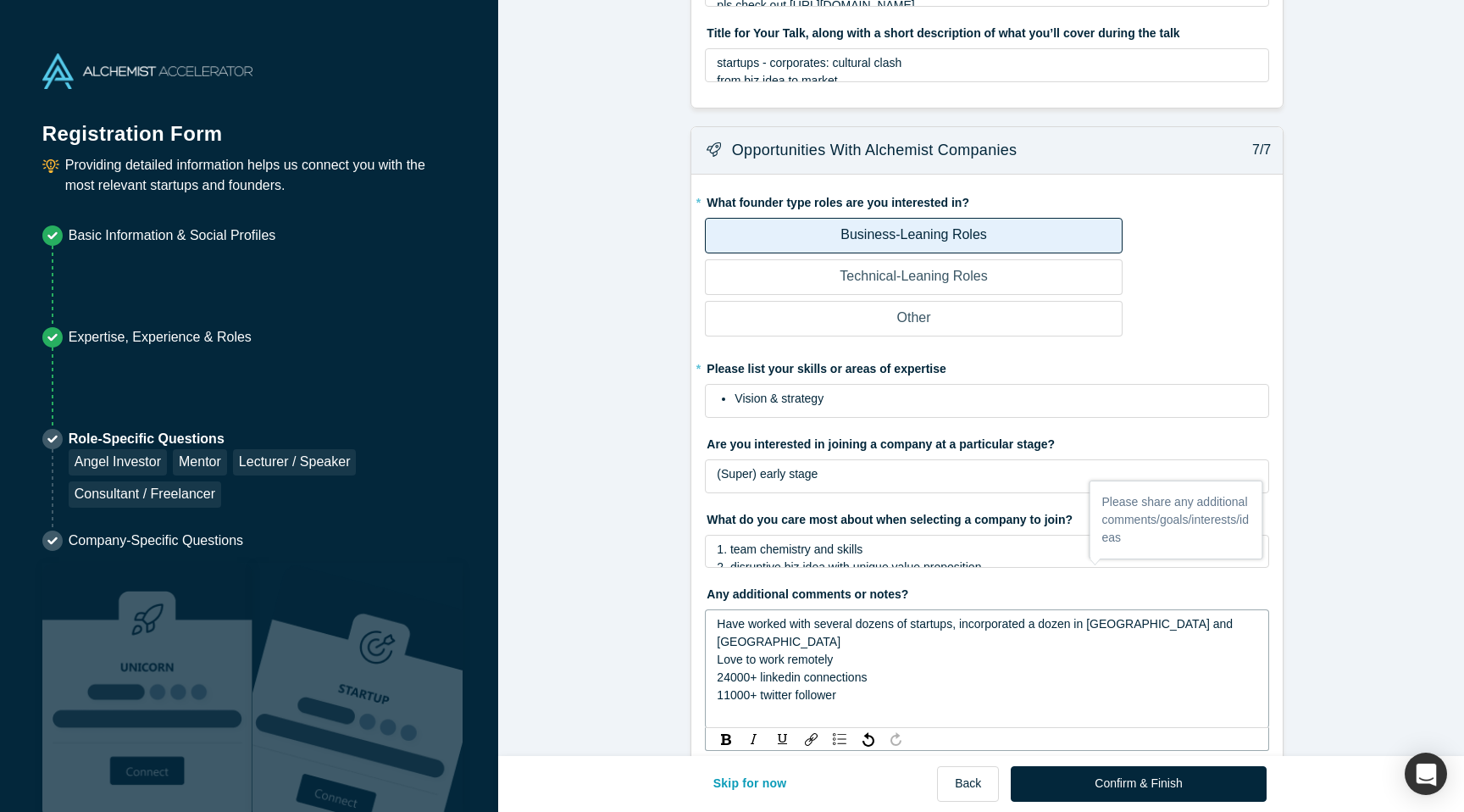
click at [724, 670] on span "24000+ linkedin connections" at bounding box center [792, 677] width 150 height 14
click at [722, 688] on span "11000+ twitter follower" at bounding box center [776, 695] width 119 height 14
click at [733, 688] on span "11.000+ twitter follower" at bounding box center [778, 695] width 122 height 14
click at [850, 686] on div "9.900+ twitter follower" at bounding box center [987, 695] width 541 height 18
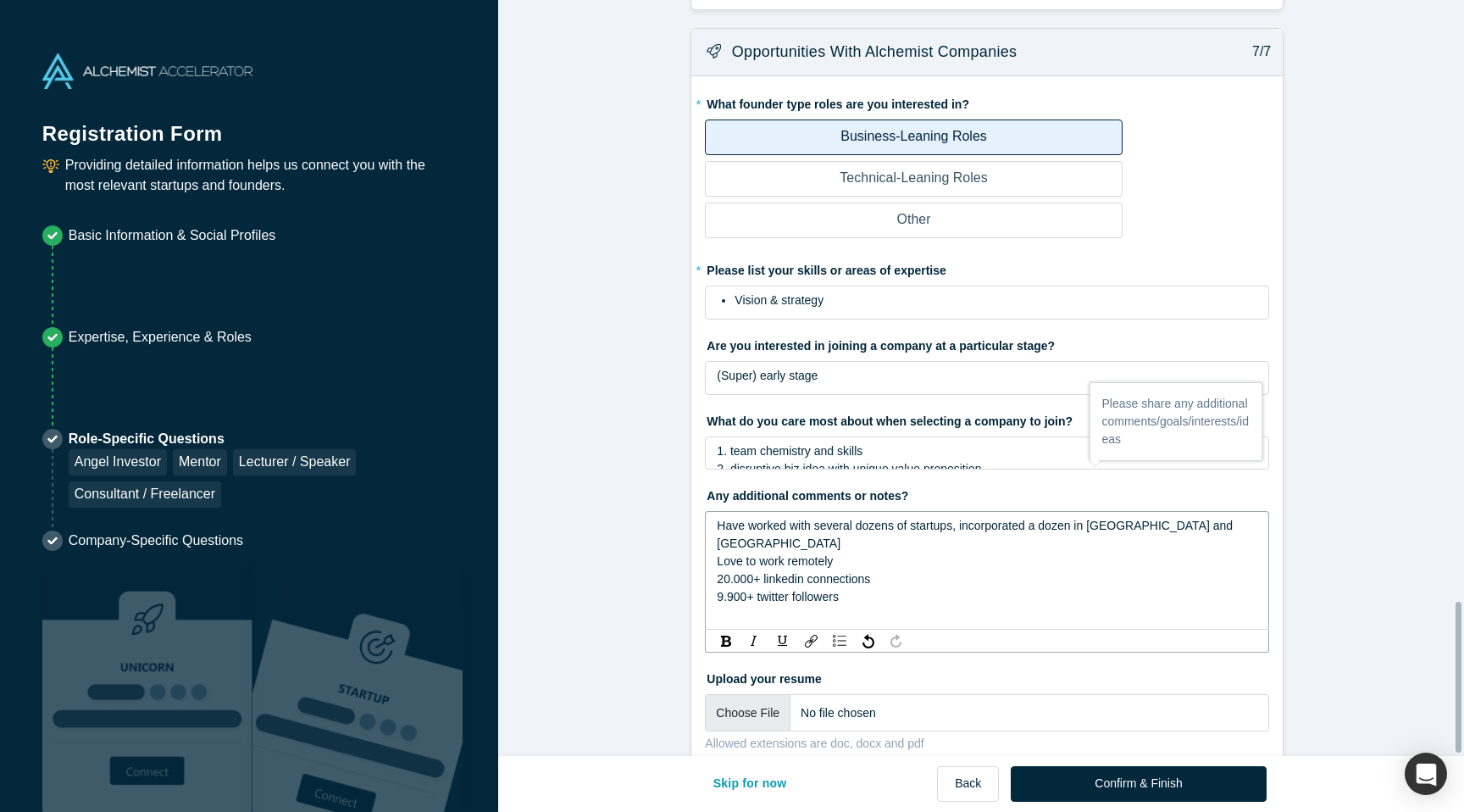
scroll to position [3032, 0]
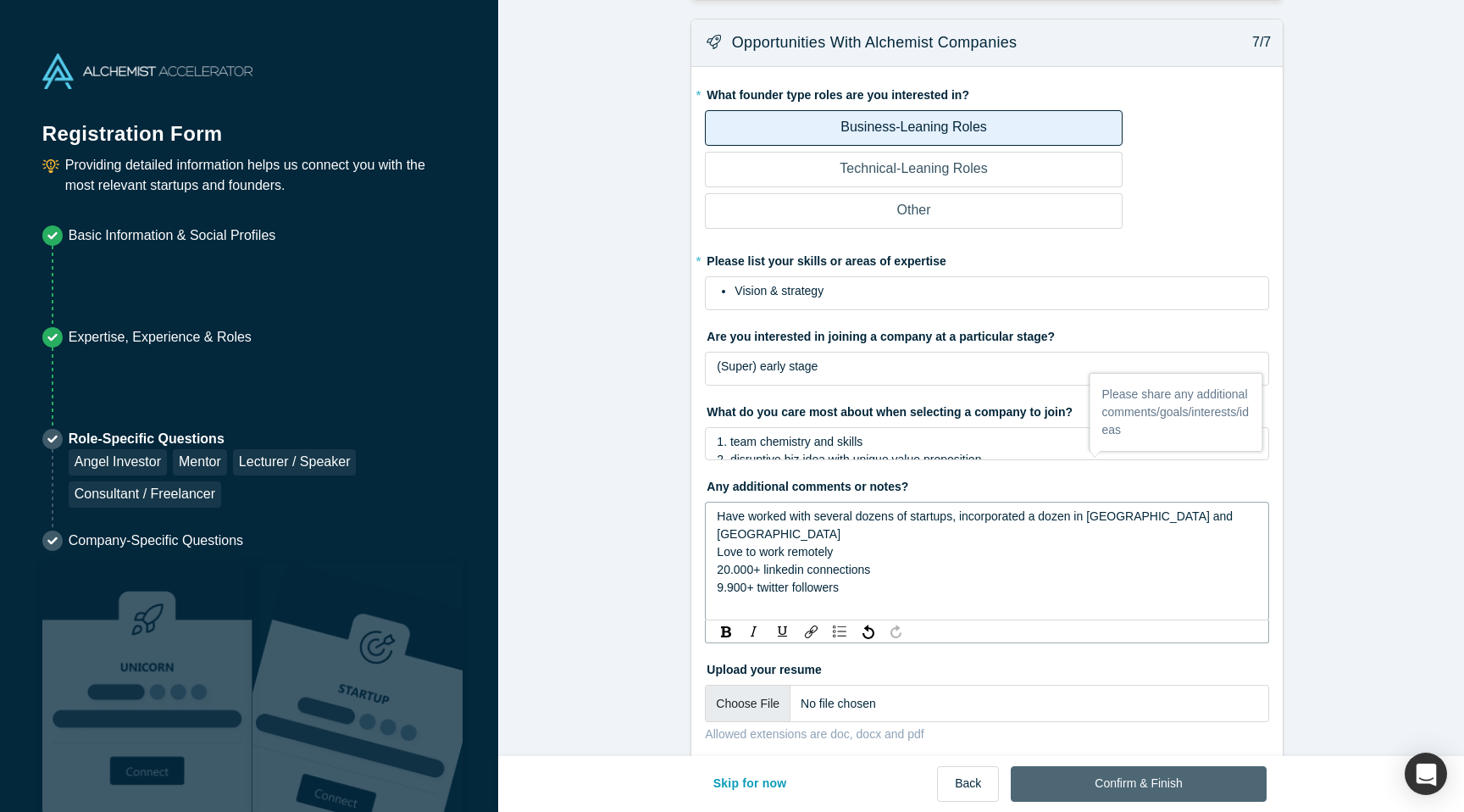
click at [1139, 781] on button "Confirm & Finish" at bounding box center [1138, 784] width 255 height 36
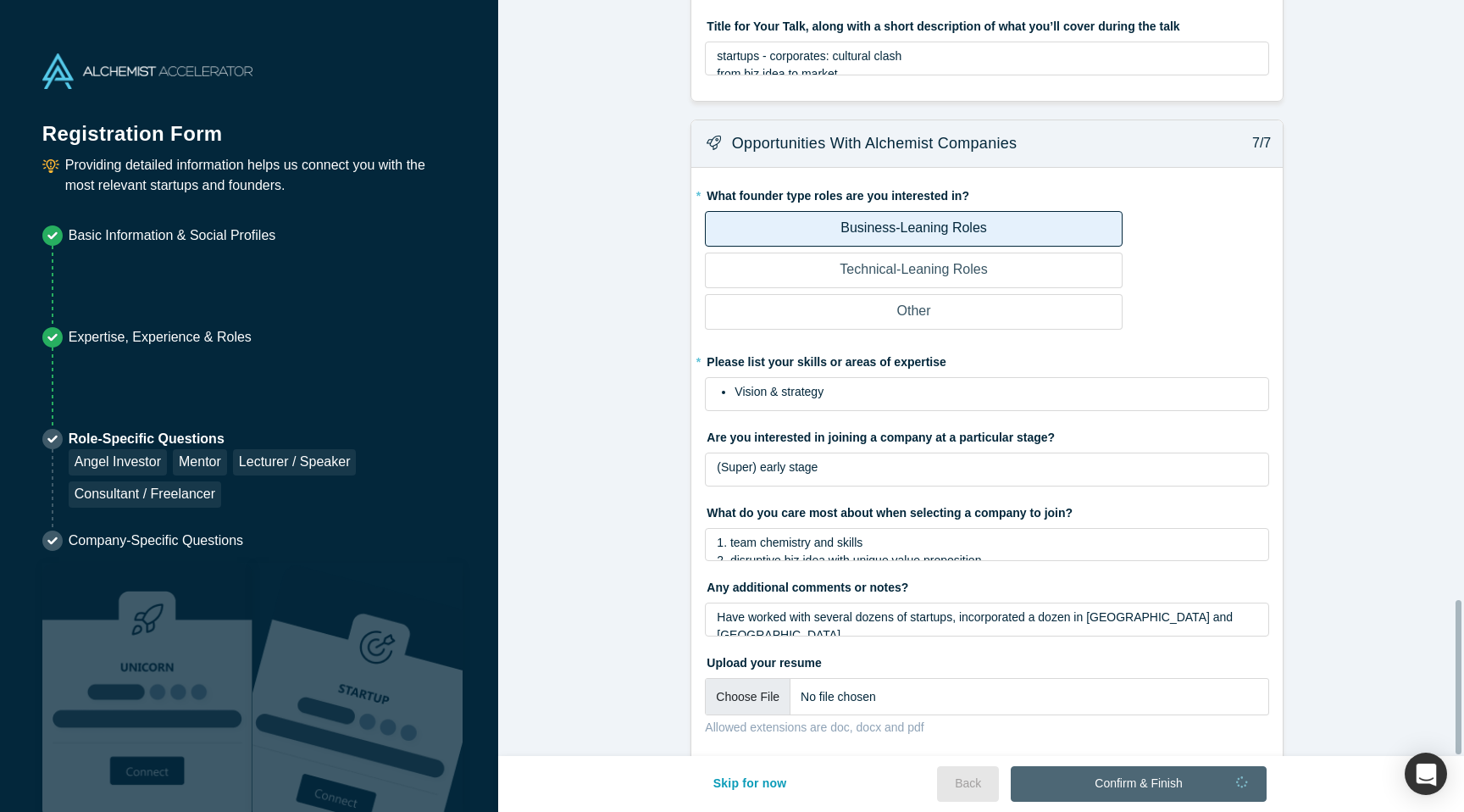
scroll to position [2924, 0]
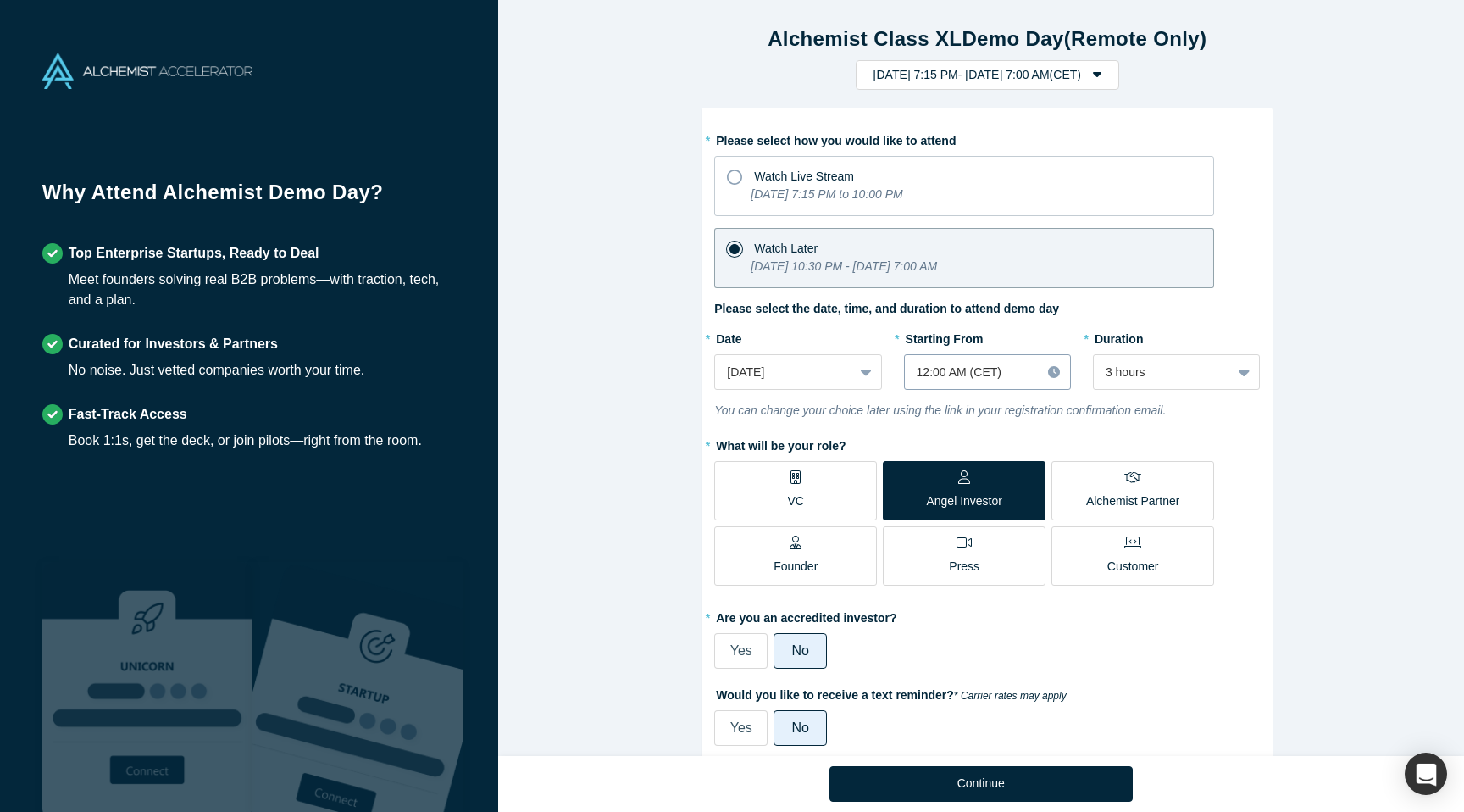
click at [1010, 374] on div at bounding box center [973, 372] width 113 height 21
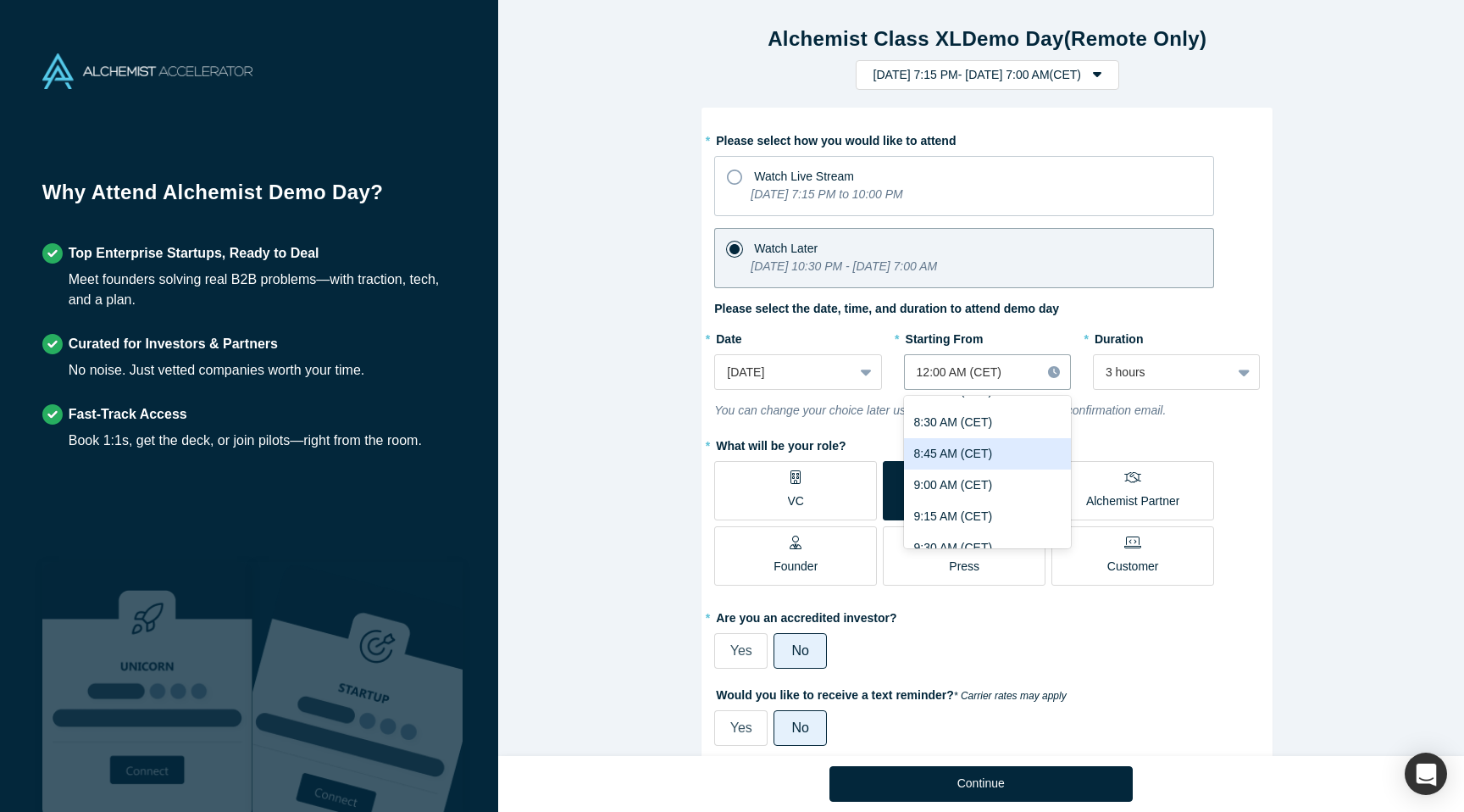
scroll to position [1059, 0]
click at [1007, 483] on div "9:00 AM (CET)" at bounding box center [987, 484] width 167 height 31
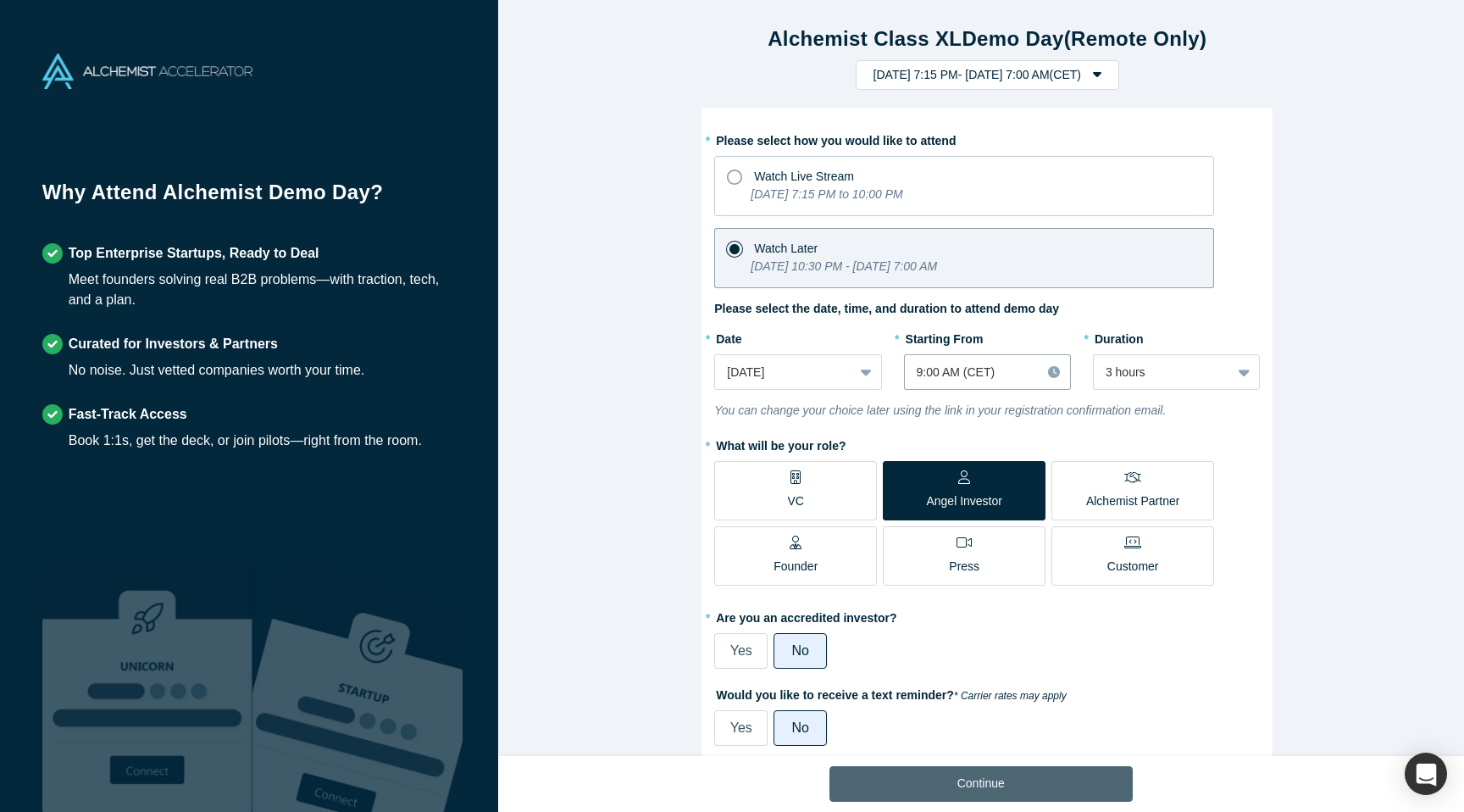
click at [1012, 784] on button "Continue" at bounding box center [981, 784] width 303 height 36
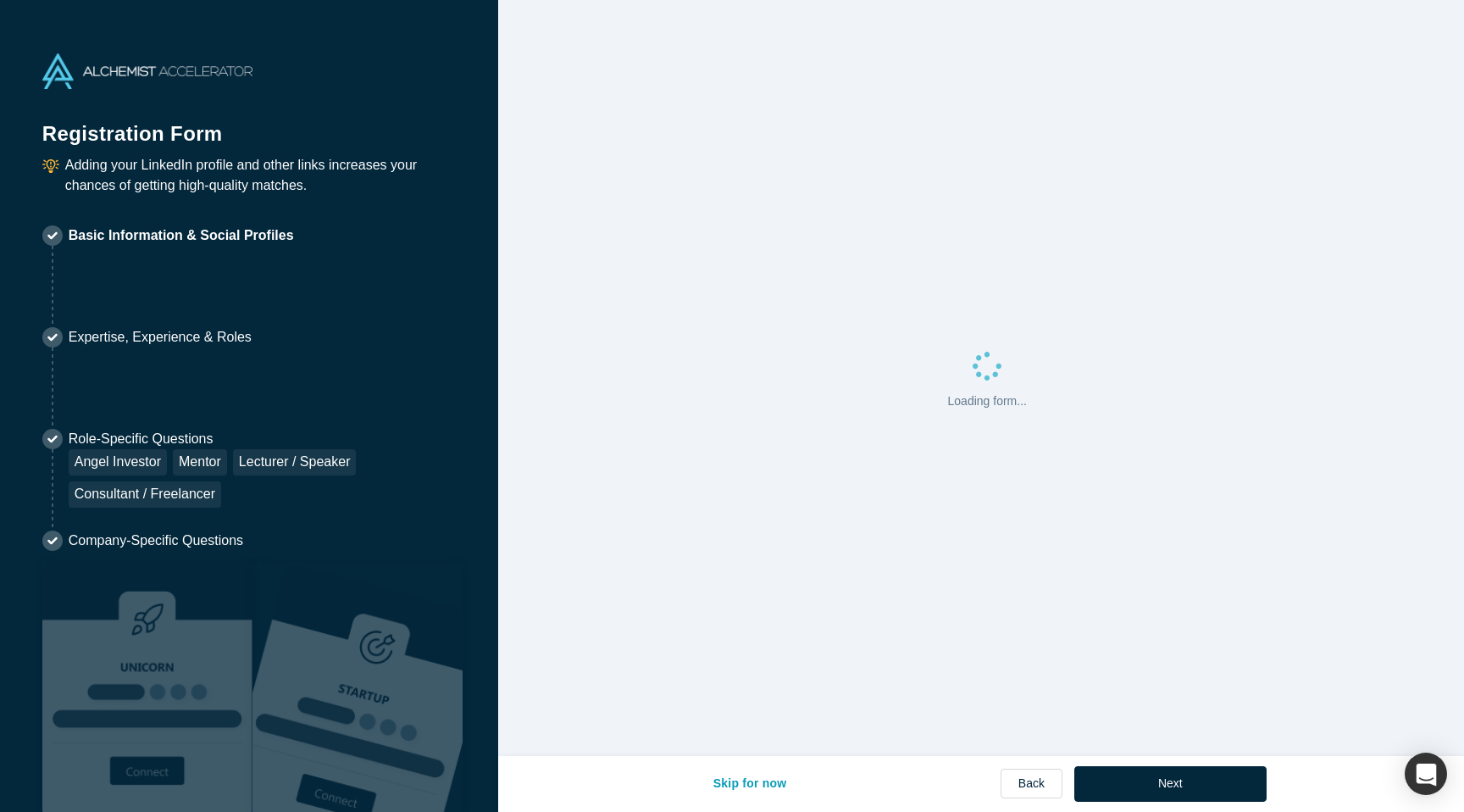
select select "AT"
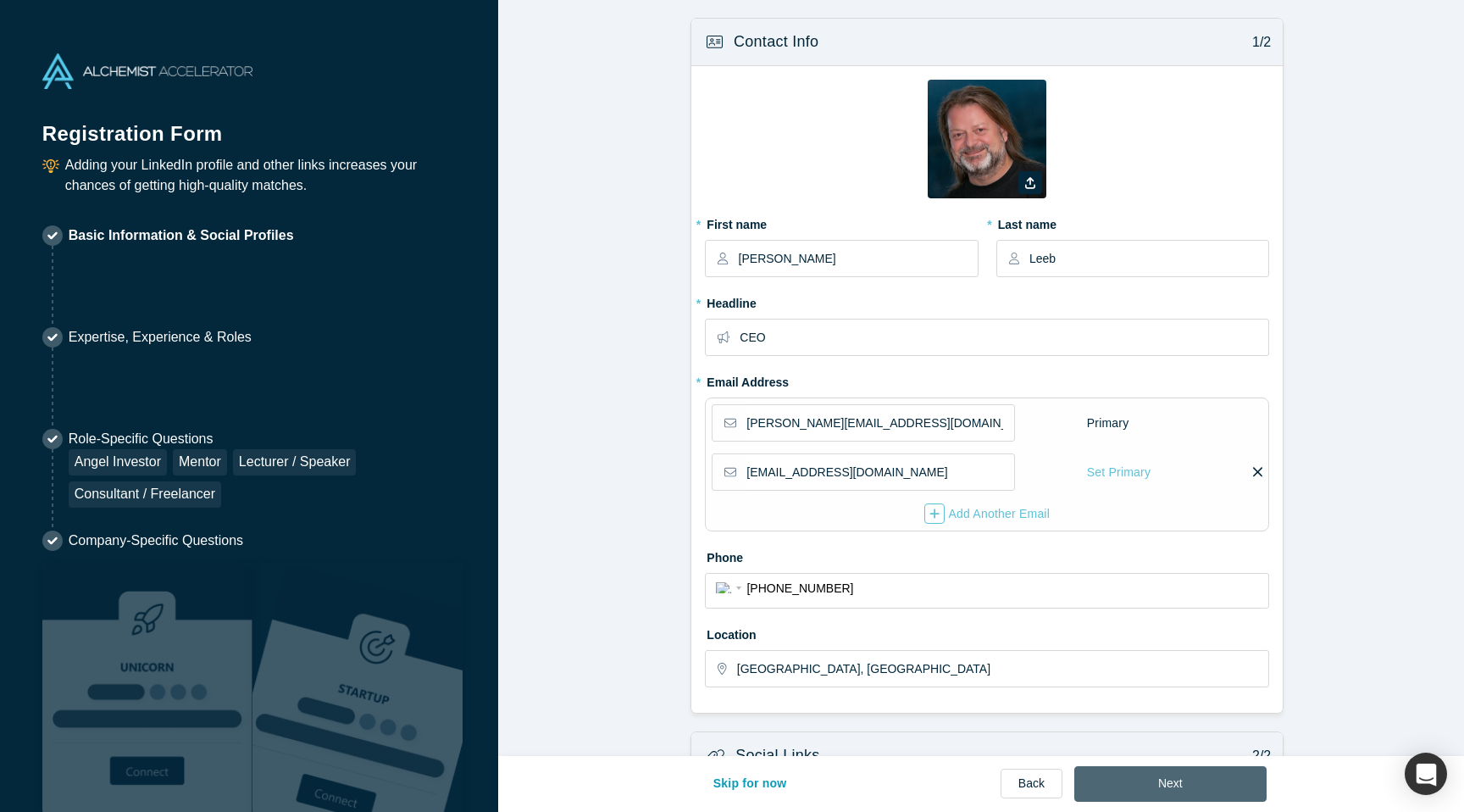
click at [1152, 787] on button "Next" at bounding box center [1170, 784] width 192 height 36
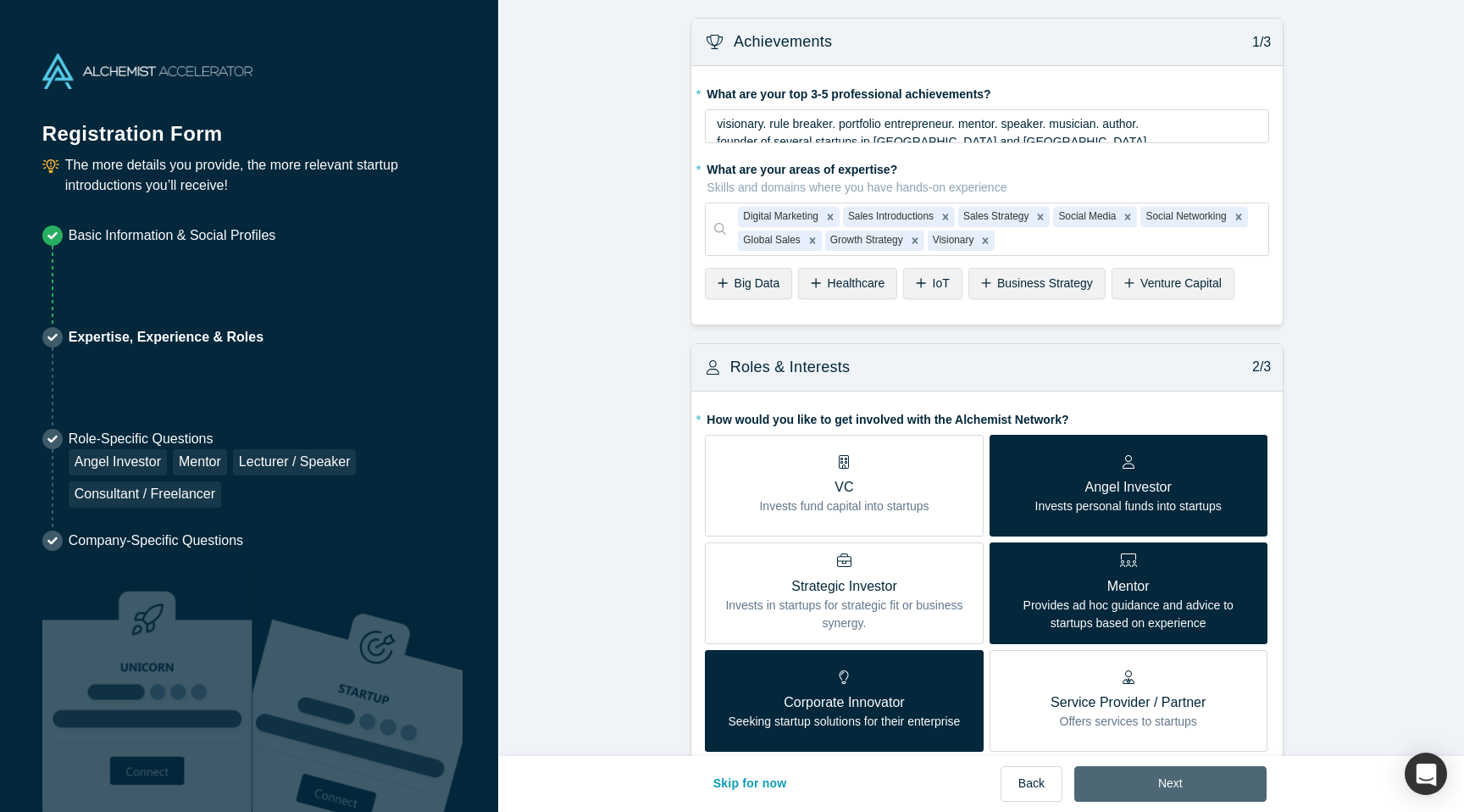
click at [1152, 787] on button "Next" at bounding box center [1170, 784] width 192 height 36
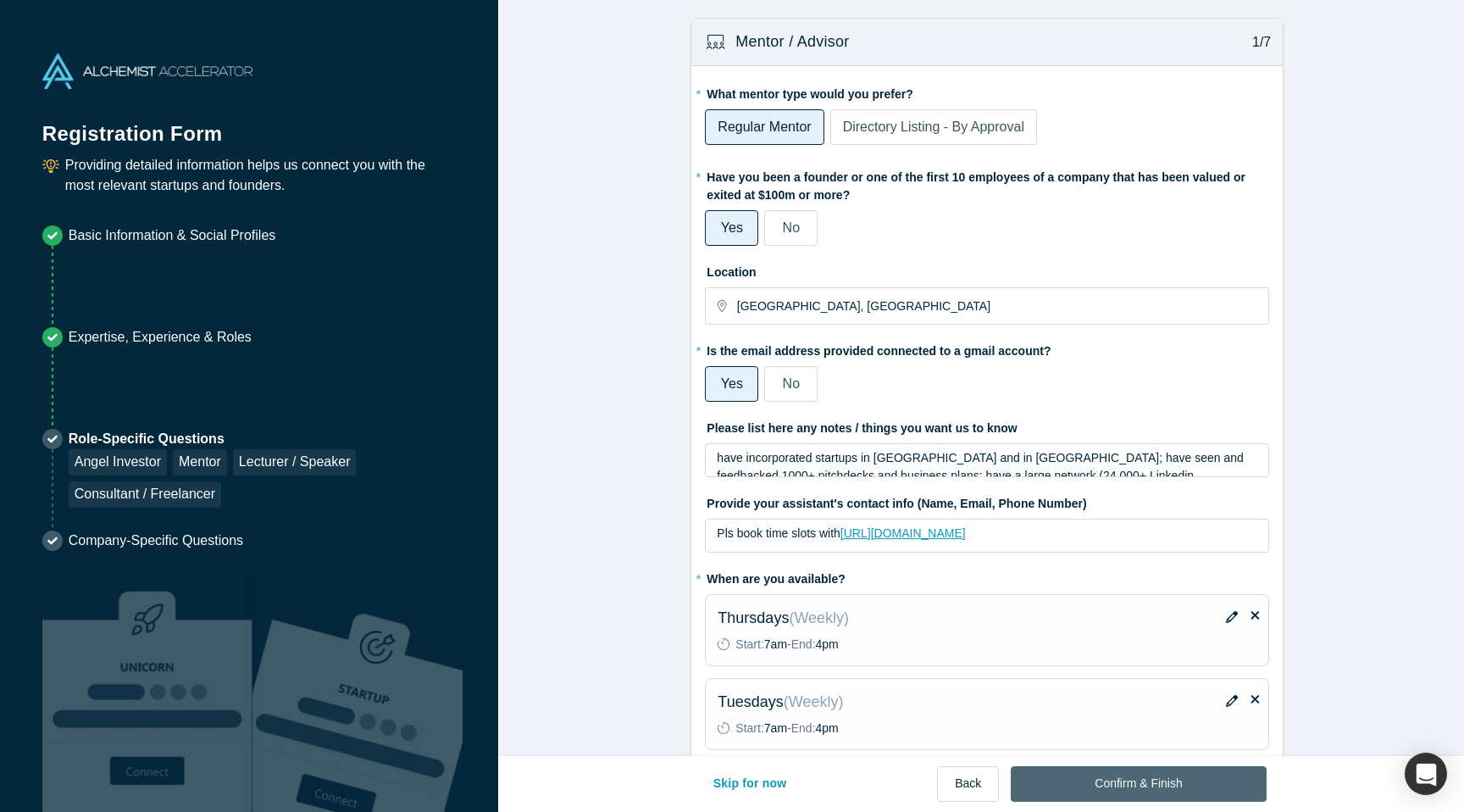
click at [1152, 787] on button "Confirm & Finish" at bounding box center [1138, 784] width 255 height 36
